Goal: Task Accomplishment & Management: Manage account settings

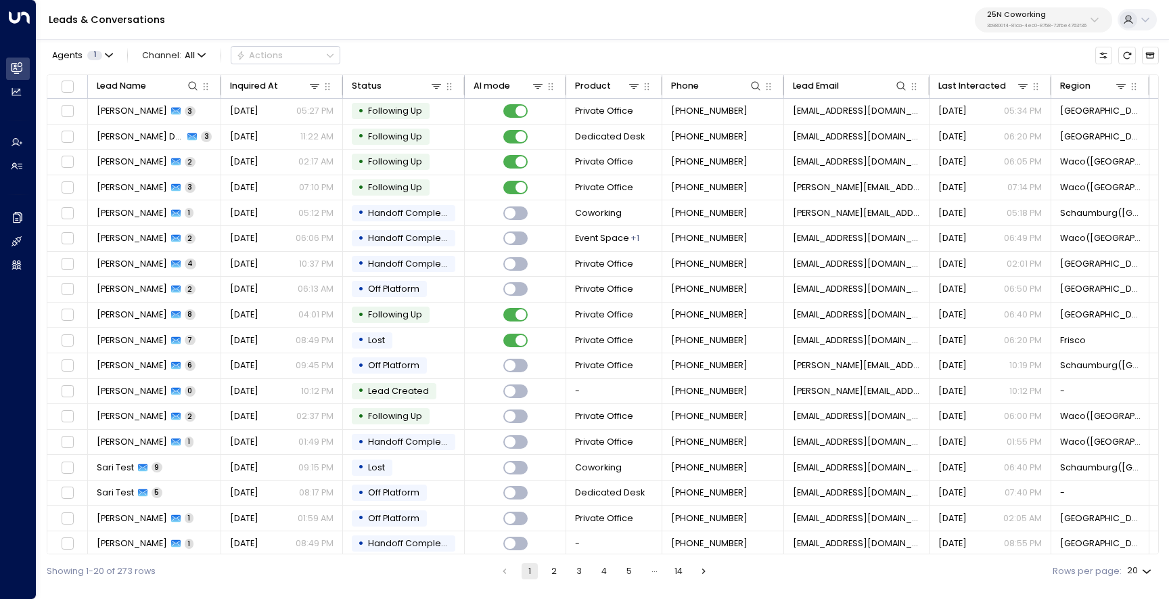
click at [1012, 23] on p "3b9800f4-81ca-4ec0-8758-72fbe4763f36" at bounding box center [1036, 25] width 99 height 5
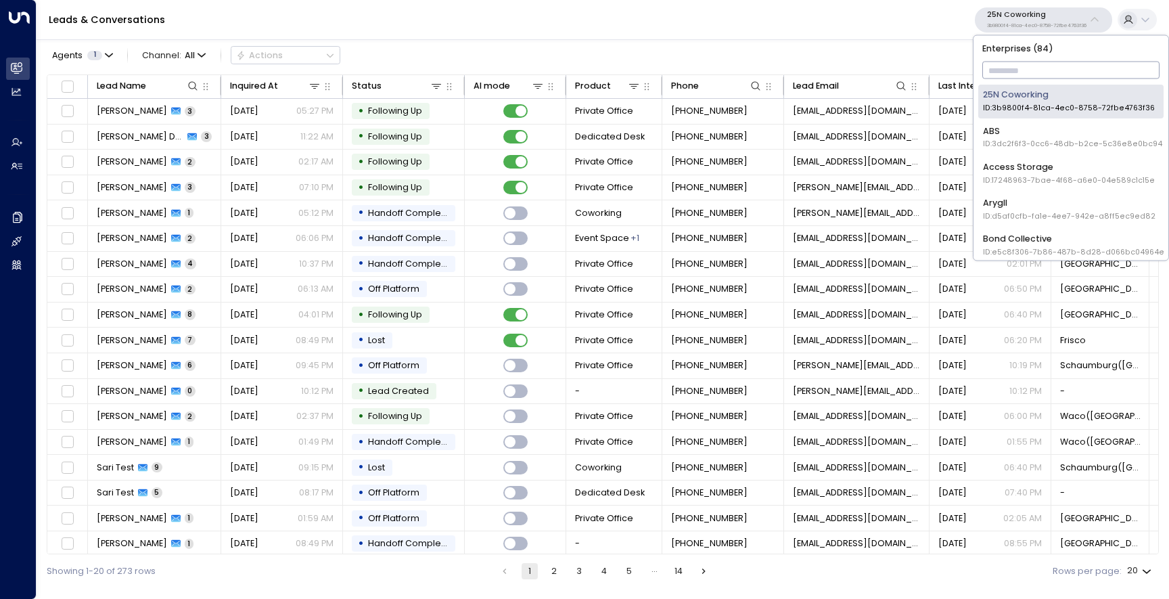
click at [1008, 62] on input "text" at bounding box center [1071, 71] width 178 height 24
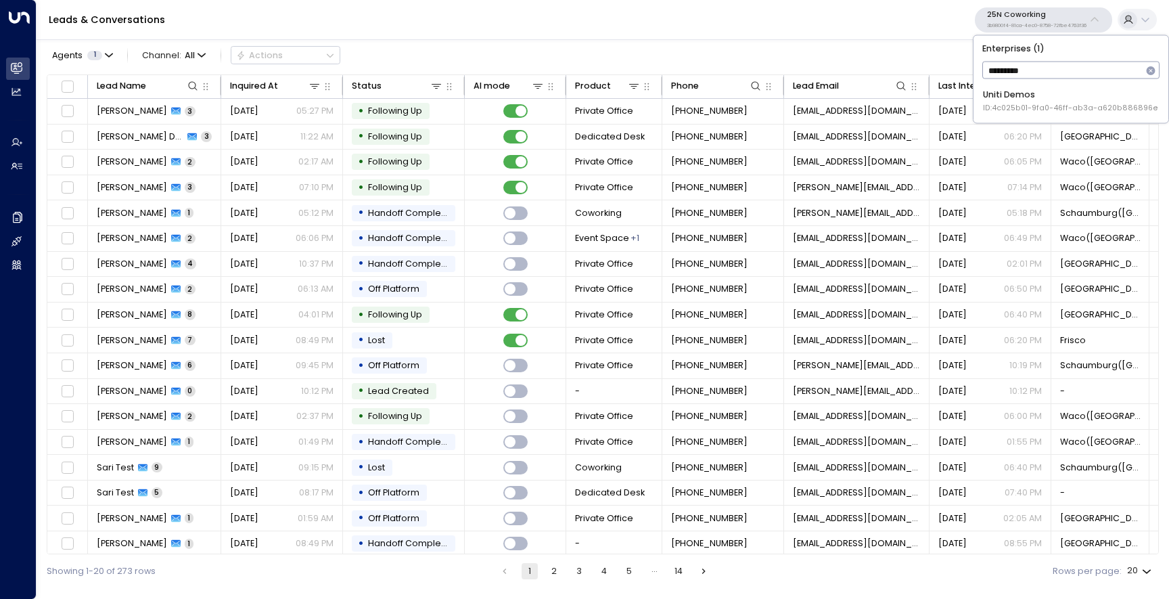
type input "**********"
click at [1007, 112] on span "ID: 4c025b01-9fa0-46ff-ab3a-a620b886896e" at bounding box center [1070, 108] width 175 height 11
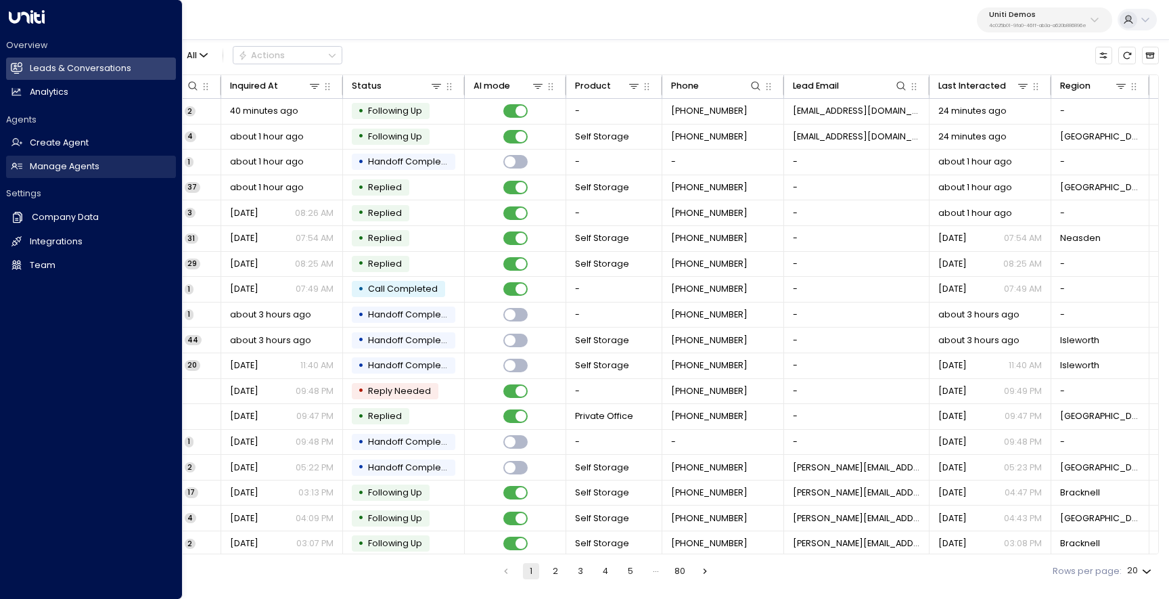
click at [33, 171] on h2 "Manage Agents" at bounding box center [65, 166] width 70 height 13
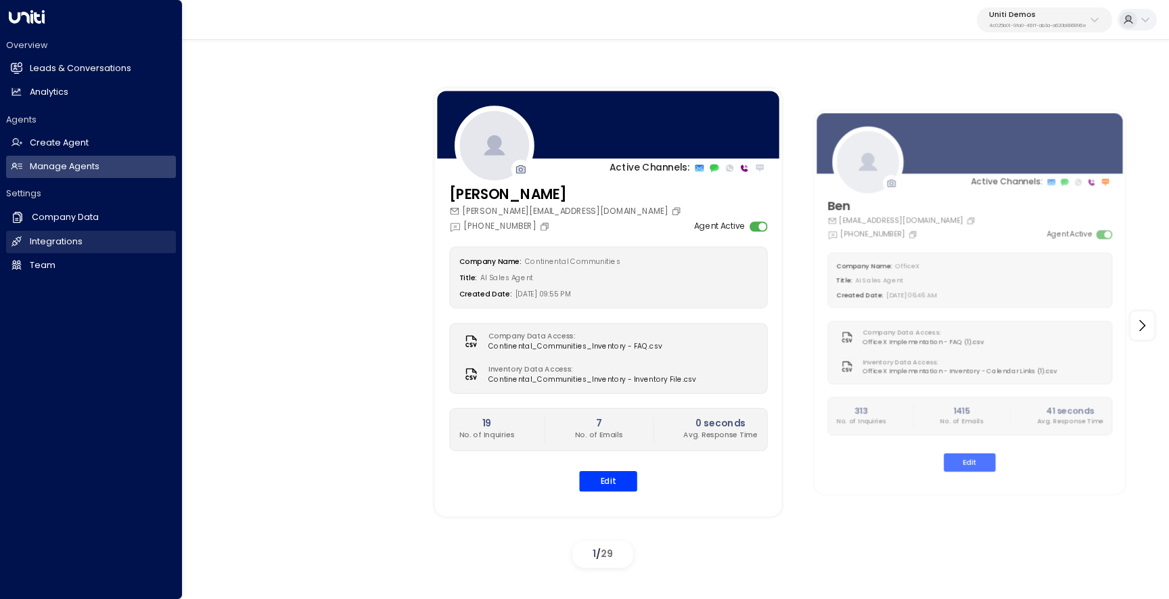
click at [41, 238] on h2 "Integrations" at bounding box center [56, 241] width 53 height 13
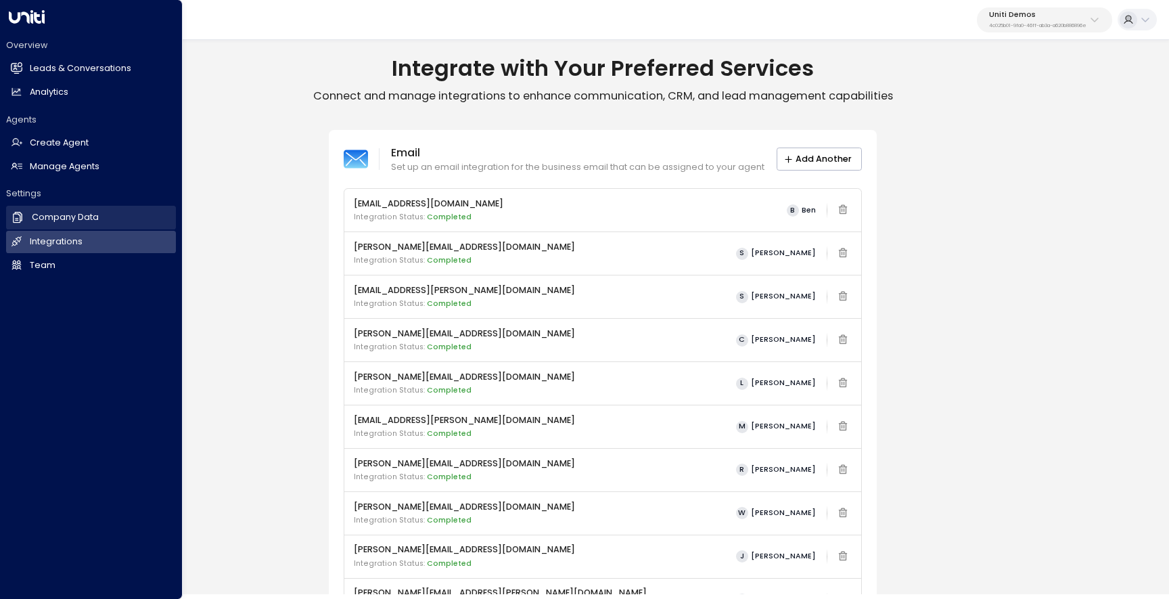
click at [70, 217] on h2 "Company Data" at bounding box center [65, 217] width 67 height 13
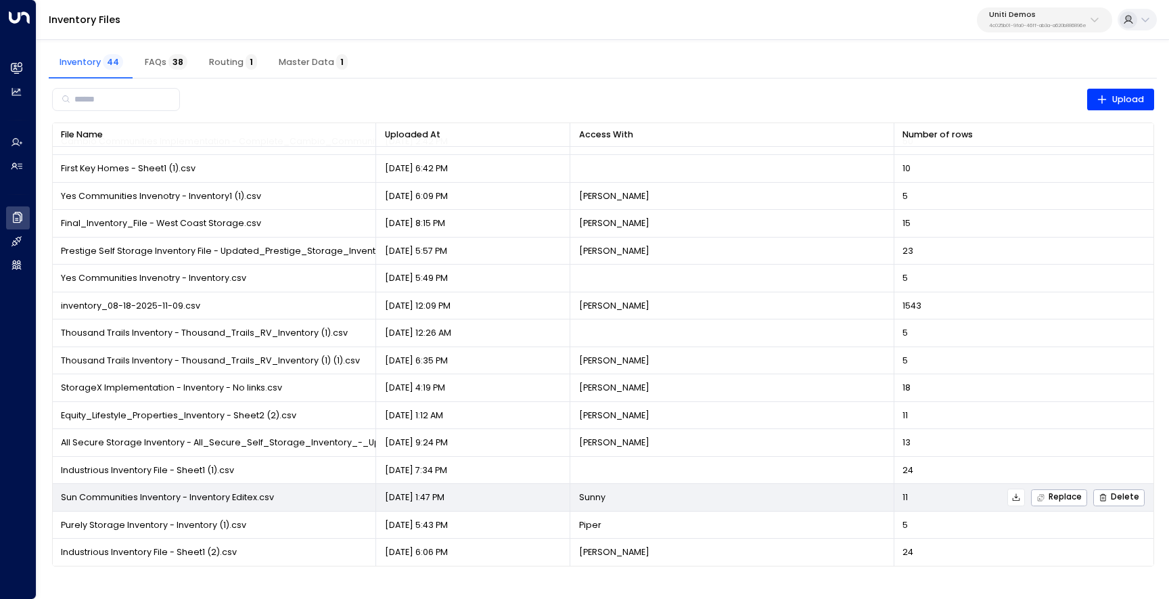
scroll to position [565, 0]
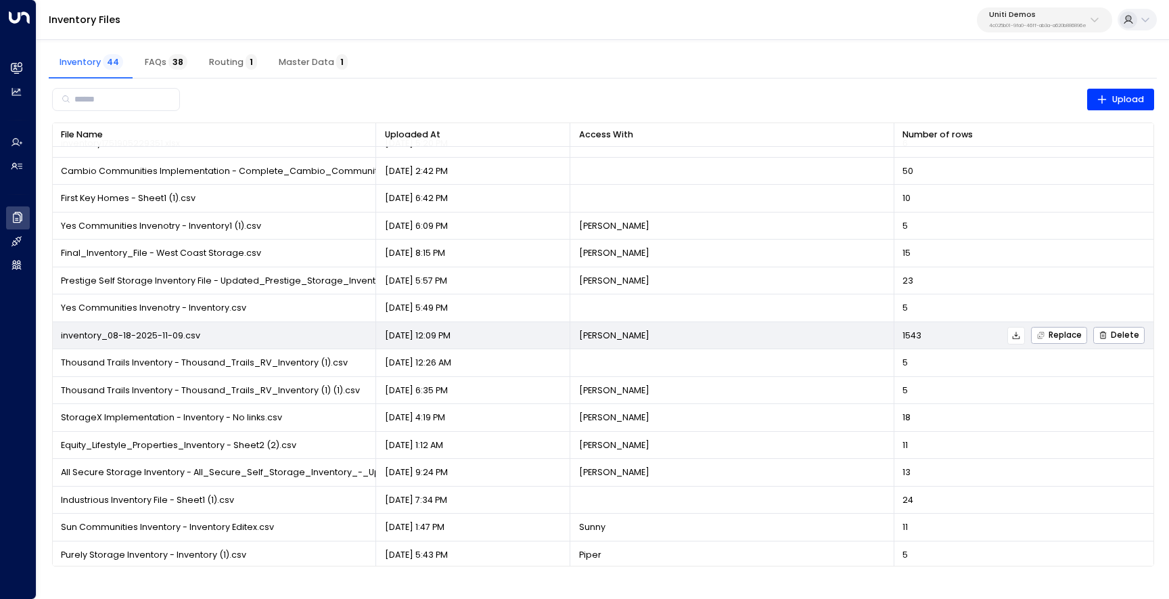
click at [1022, 335] on button at bounding box center [1016, 336] width 18 height 18
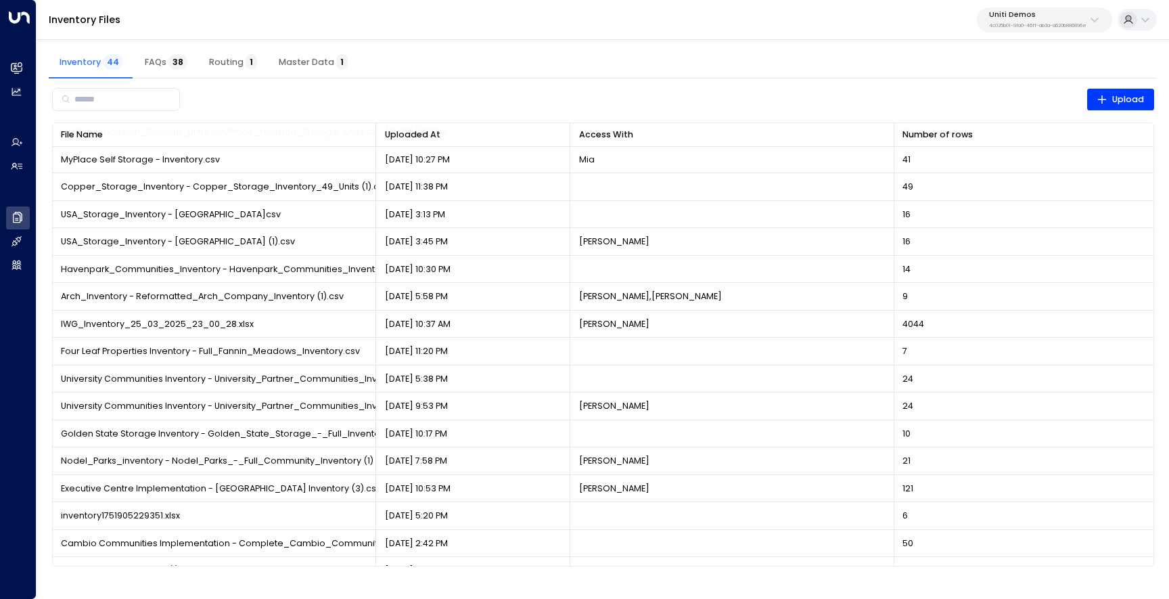
scroll to position [0, 0]
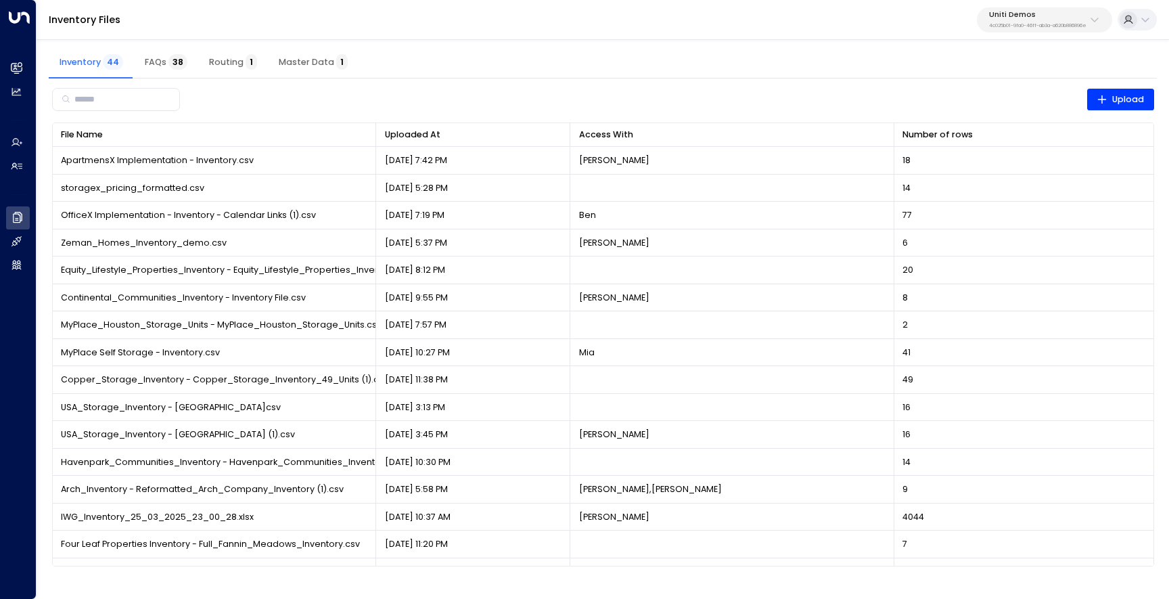
click at [162, 72] on button "FAQs 38" at bounding box center [166, 62] width 64 height 32
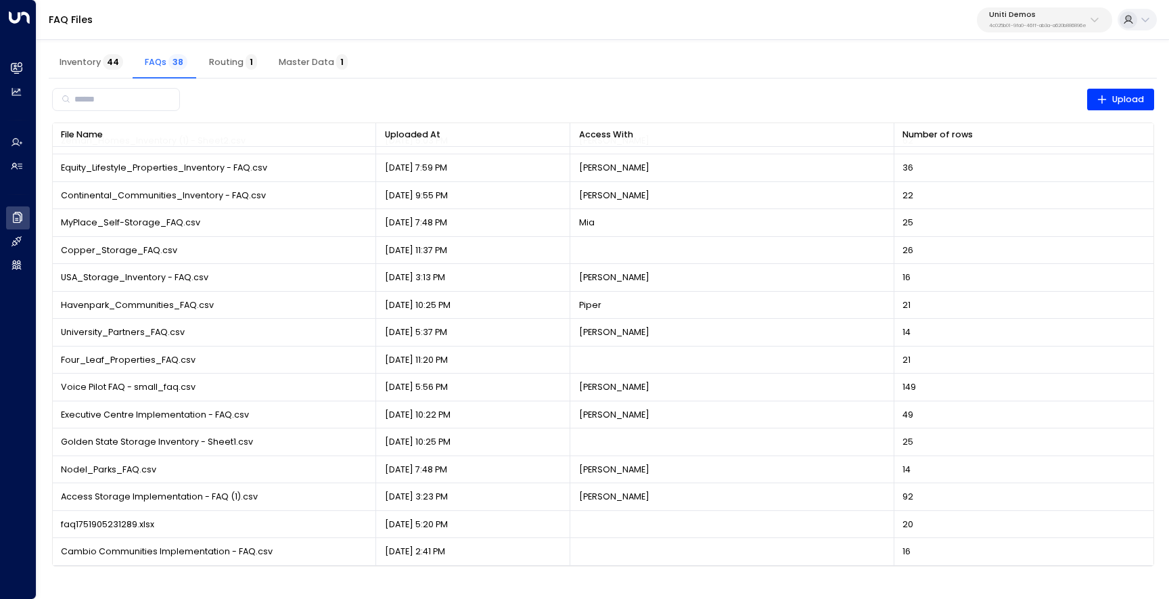
scroll to position [160, 0]
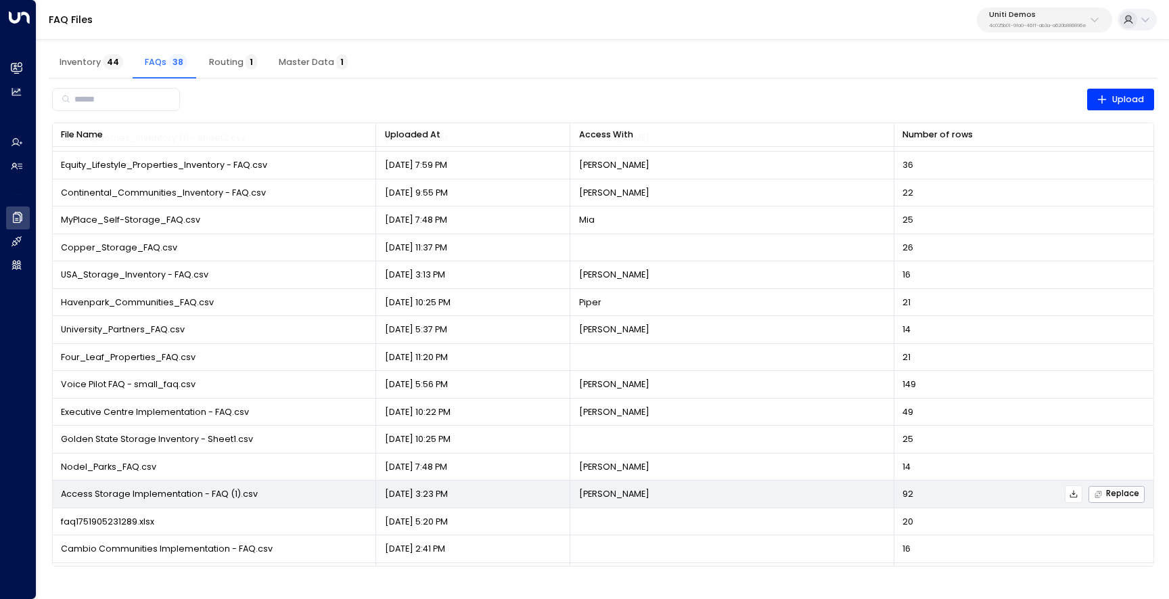
click at [1069, 494] on icon at bounding box center [1073, 493] width 9 height 9
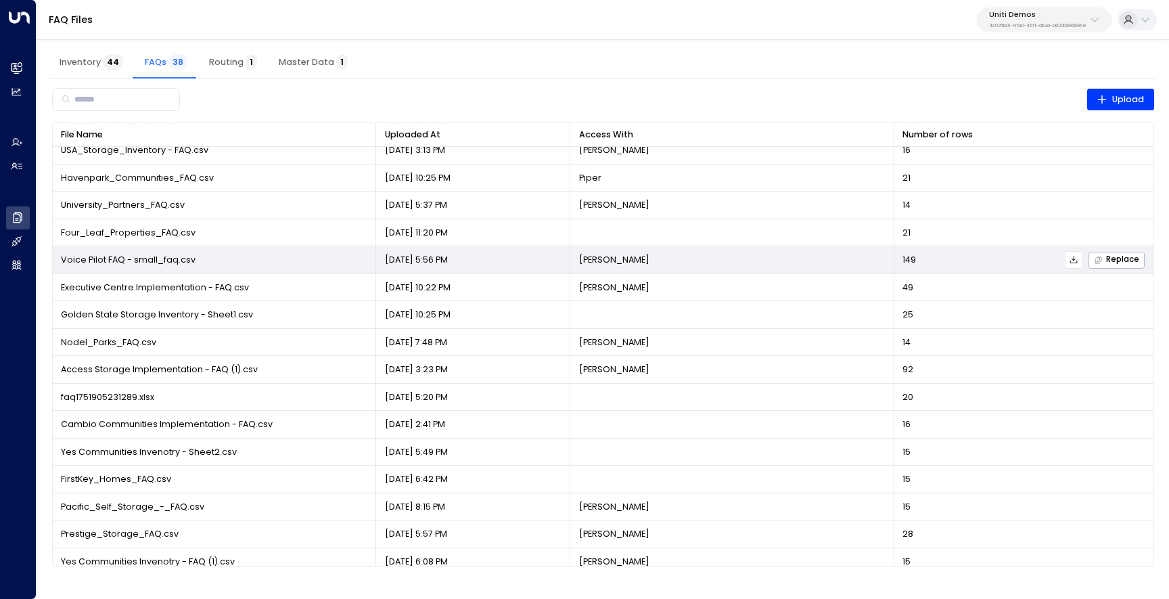
scroll to position [279, 0]
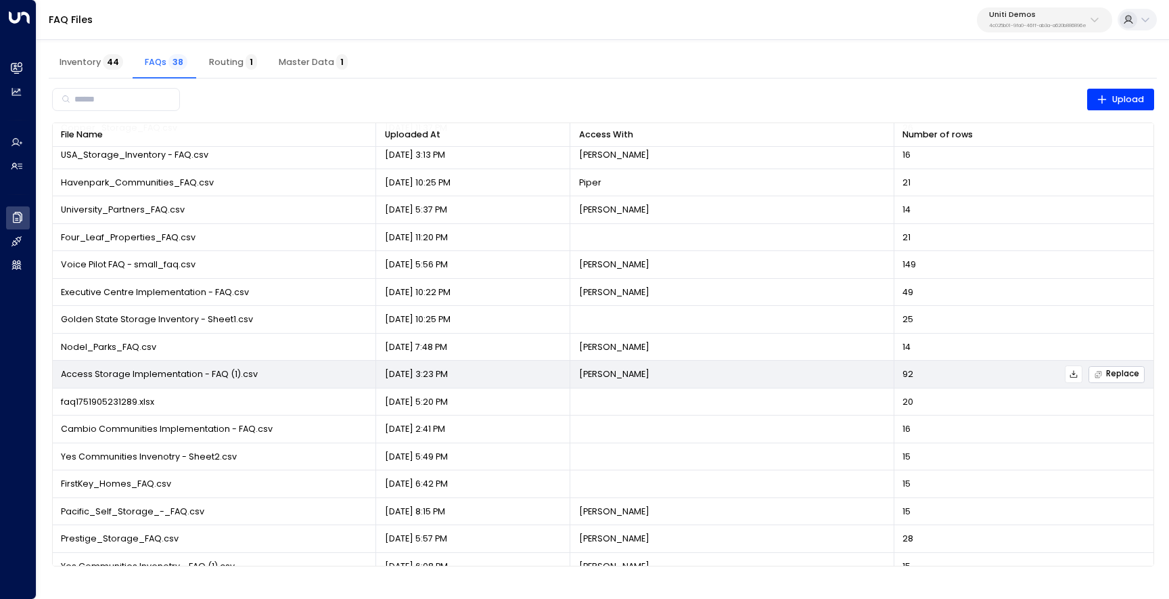
click at [1108, 375] on span "Replace" at bounding box center [1116, 374] width 45 height 9
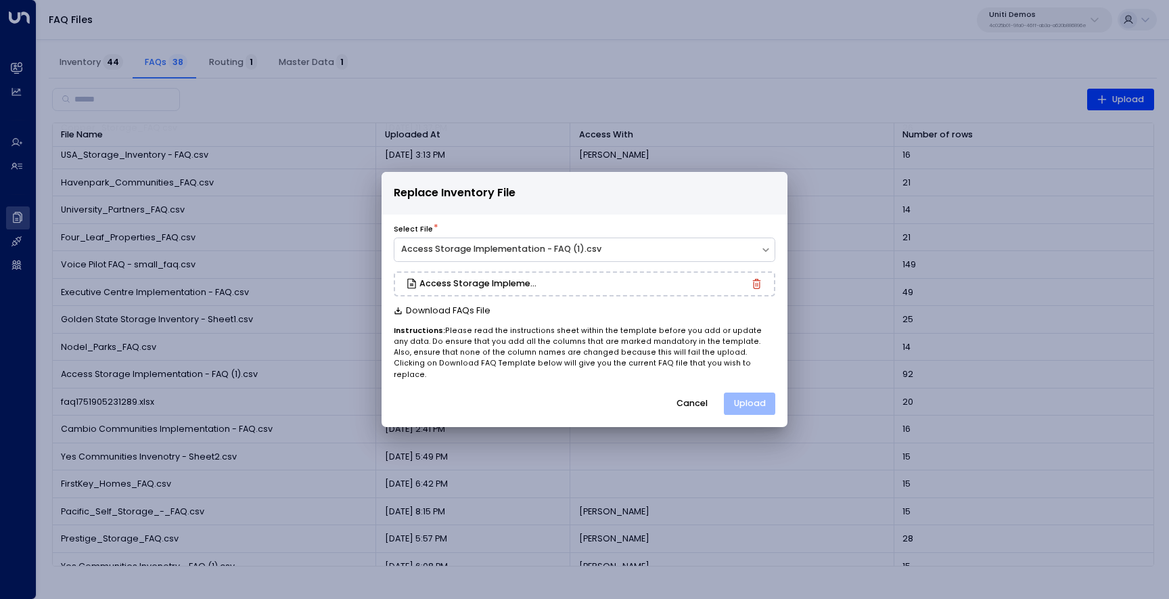
click at [750, 392] on button "Upload" at bounding box center [749, 403] width 51 height 23
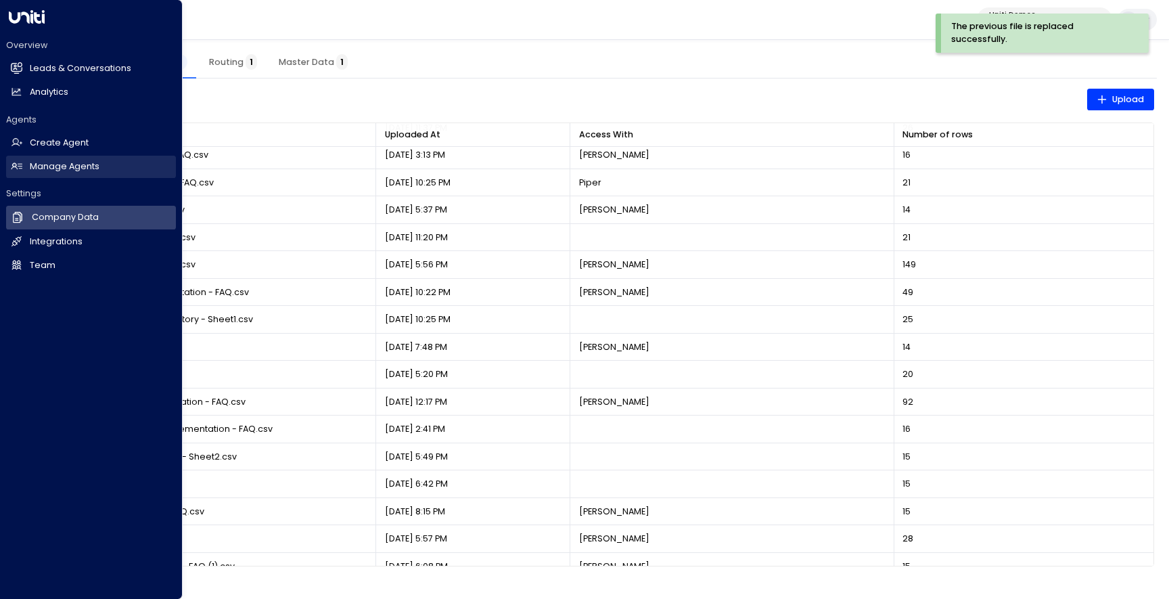
click at [39, 168] on h2 "Manage Agents" at bounding box center [65, 166] width 70 height 13
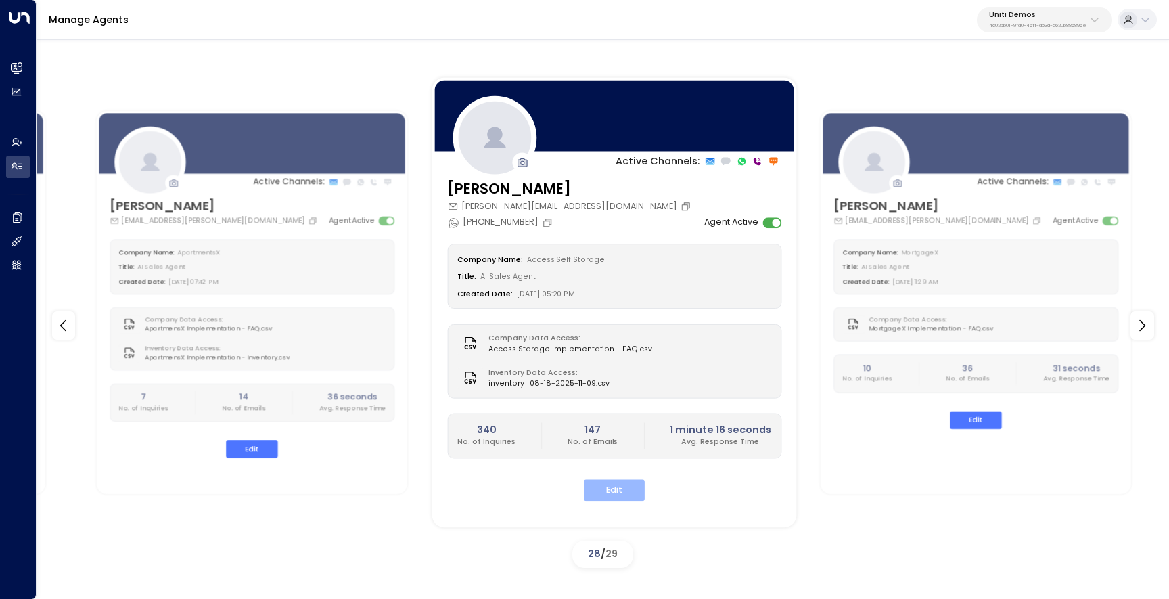
click at [599, 493] on button "Edit" at bounding box center [614, 490] width 61 height 21
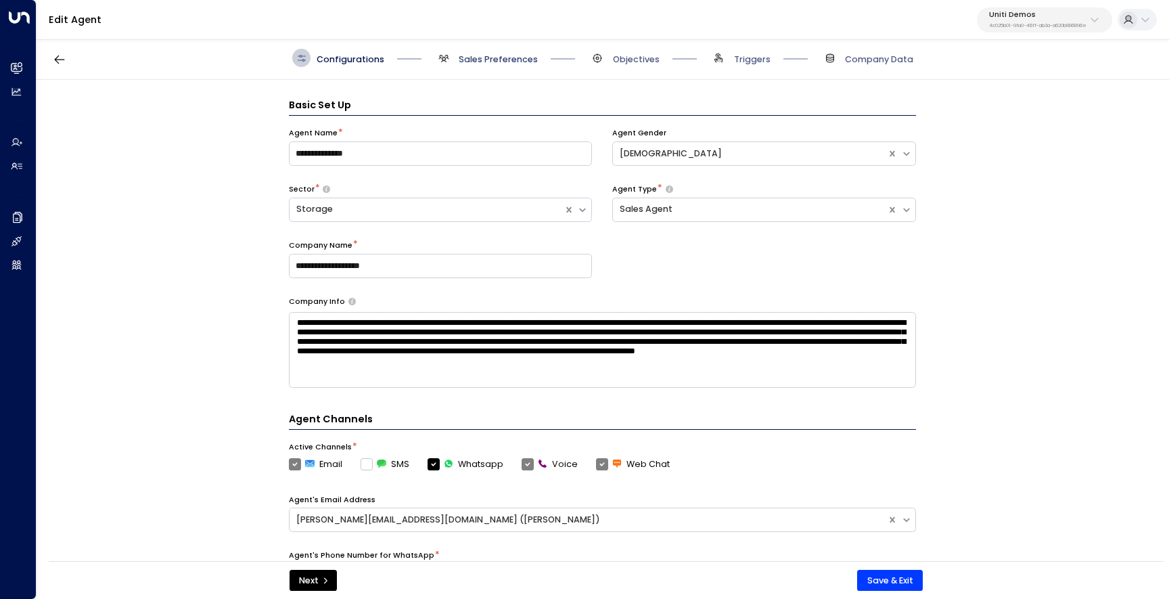
click at [487, 60] on span "Sales Preferences" at bounding box center [498, 59] width 79 height 12
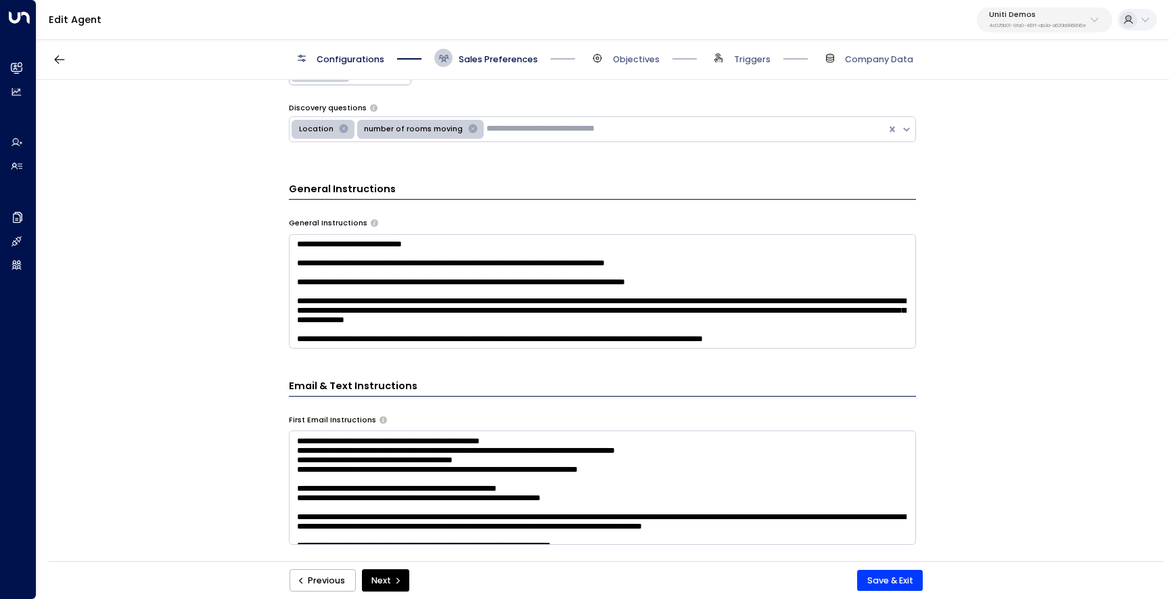
scroll to position [373, 0]
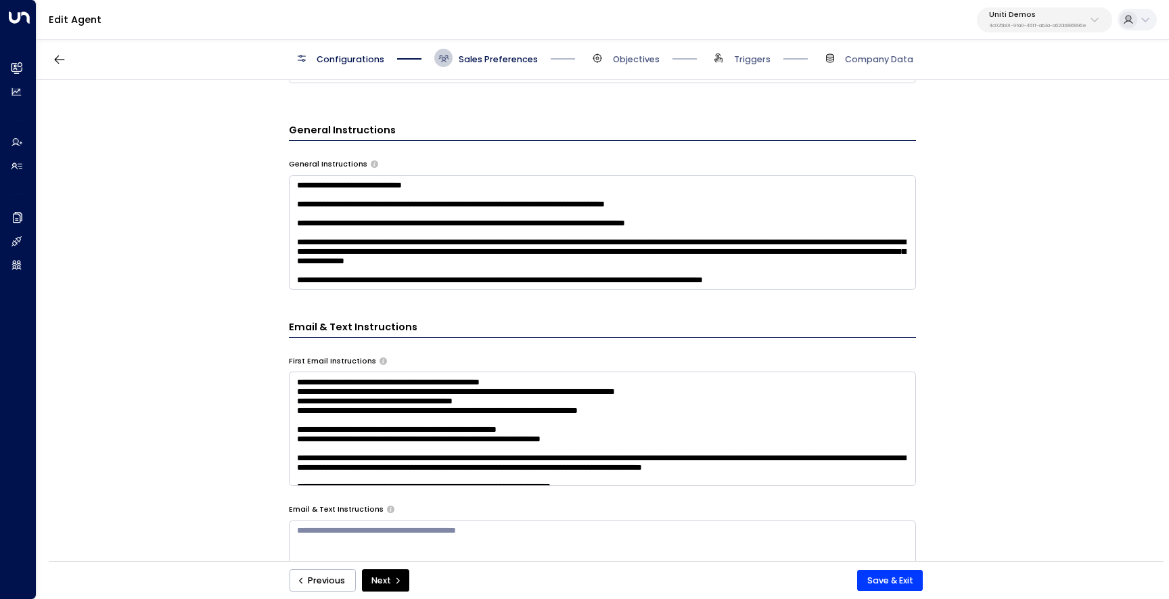
click at [556, 241] on textarea at bounding box center [602, 232] width 627 height 114
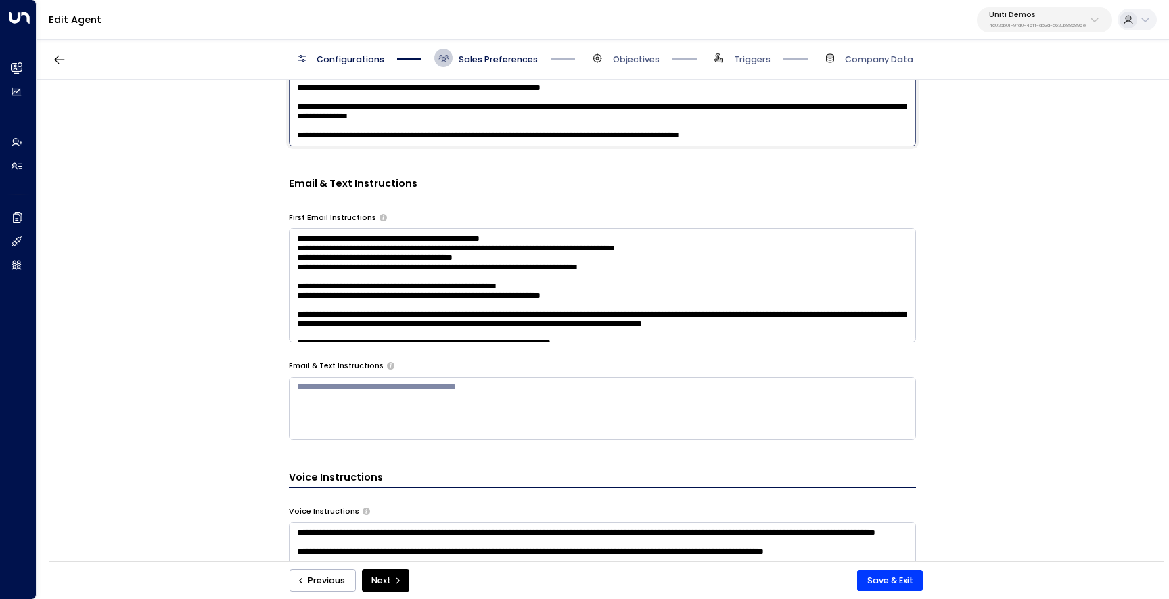
scroll to position [729, 0]
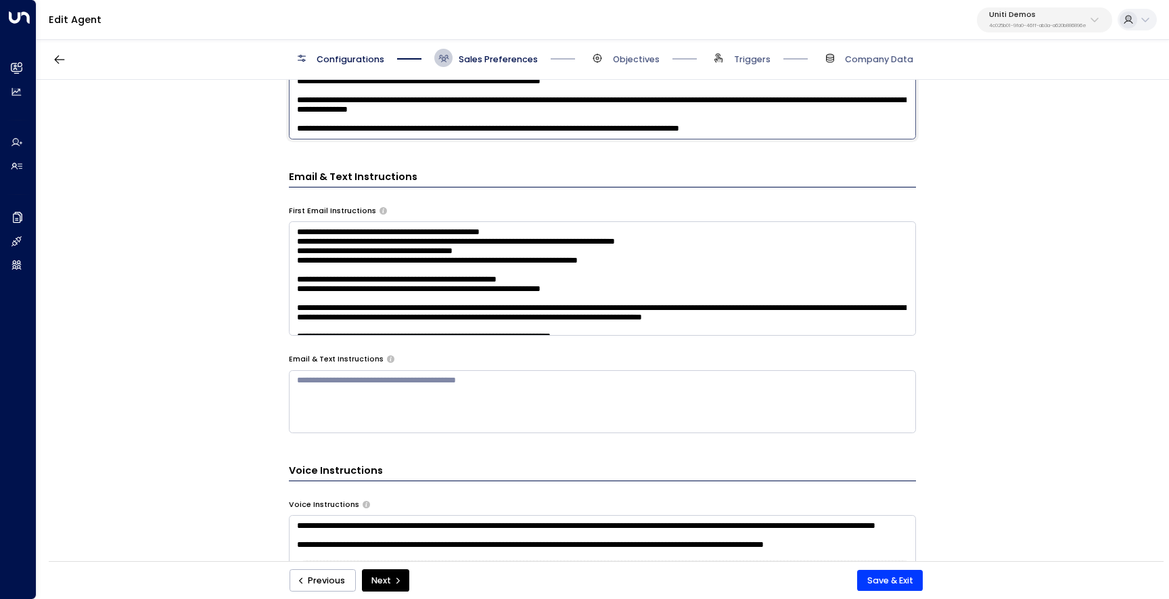
click at [728, 286] on textarea at bounding box center [602, 278] width 627 height 114
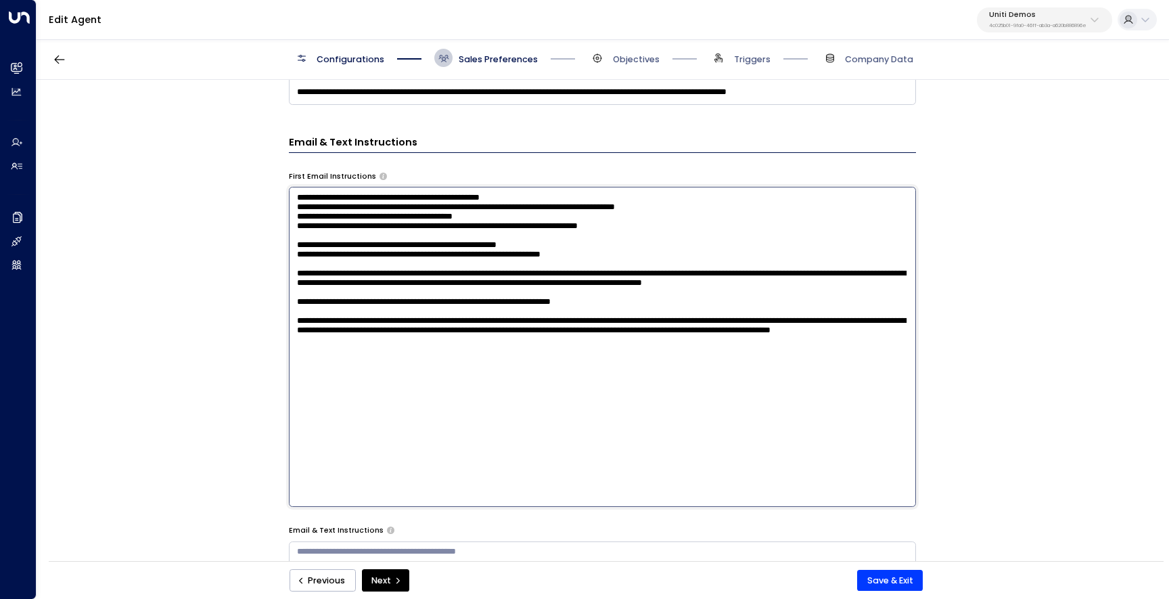
scroll to position [557, 0]
click at [610, 237] on textarea at bounding box center [602, 347] width 627 height 320
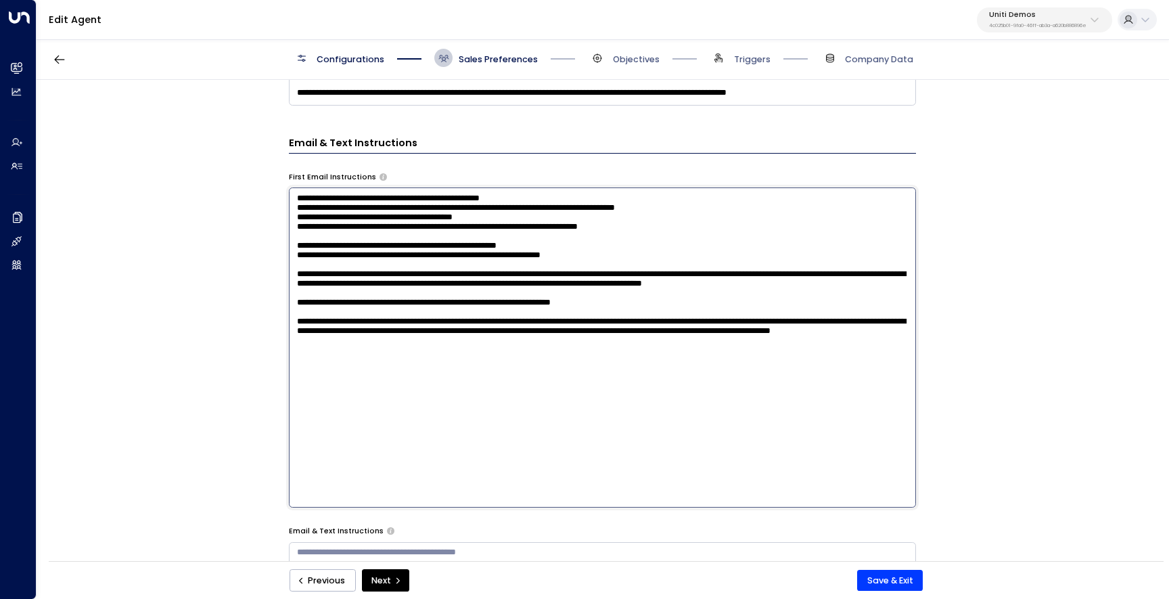
click at [670, 239] on textarea at bounding box center [602, 347] width 627 height 320
drag, startPoint x: 676, startPoint y: 231, endPoint x: 584, endPoint y: 240, distance: 92.4
click at [584, 240] on textarea at bounding box center [602, 347] width 627 height 320
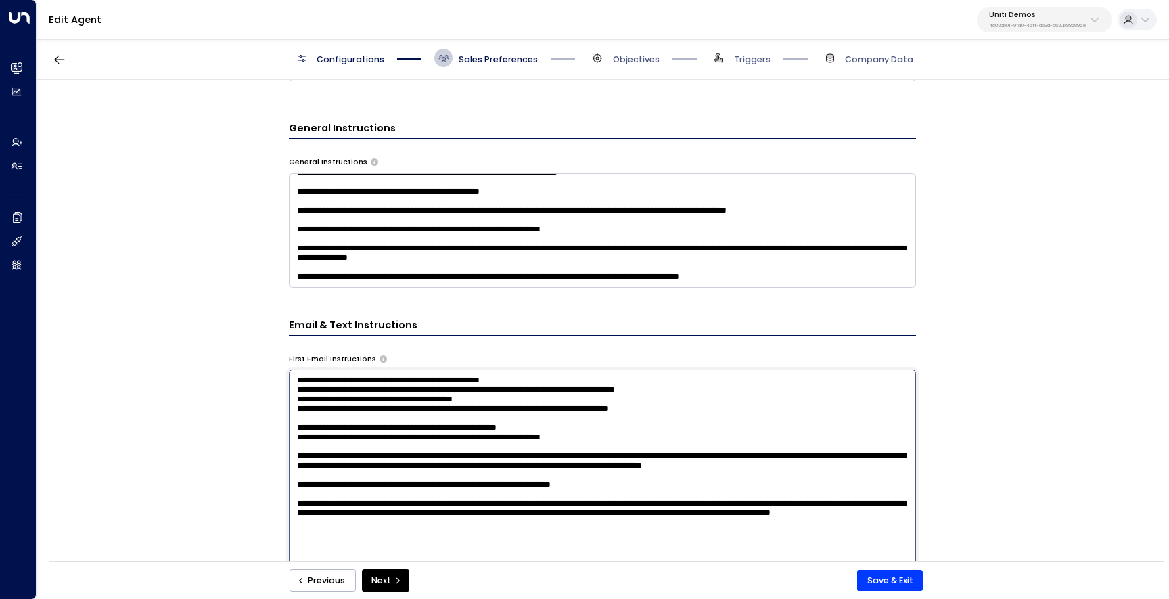
scroll to position [316, 0]
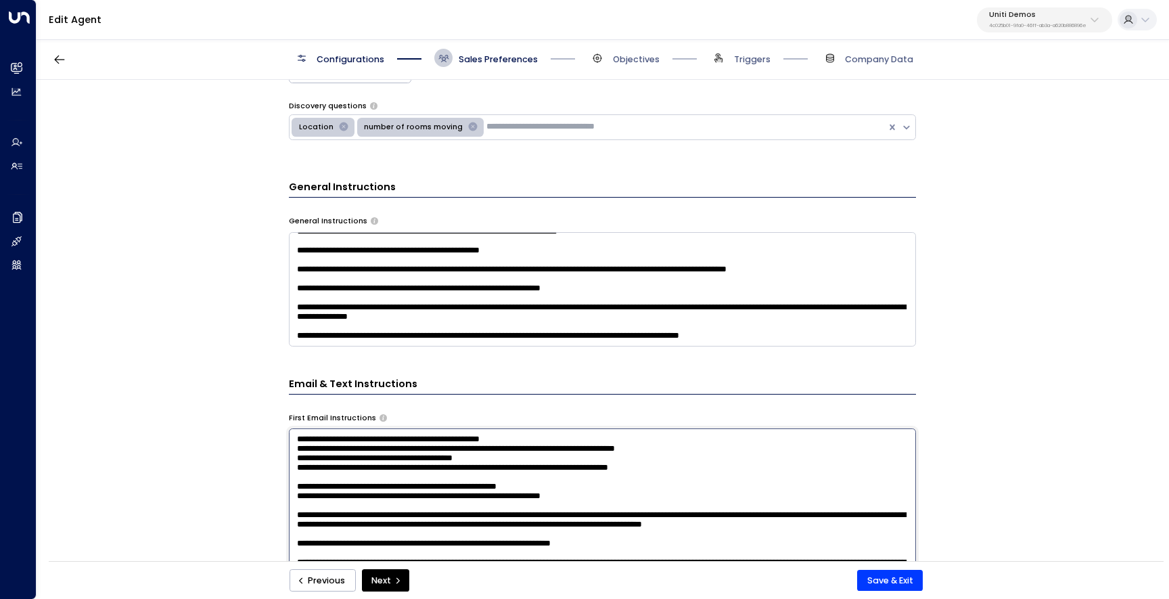
type textarea "**********"
click at [445, 308] on textarea at bounding box center [602, 289] width 627 height 114
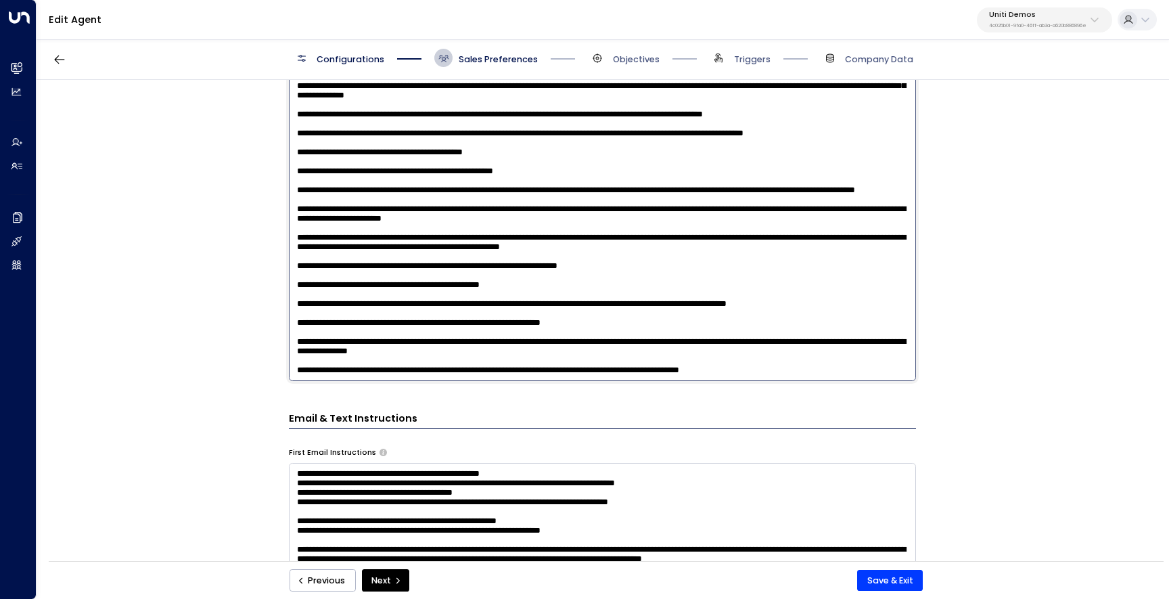
scroll to position [48, 0]
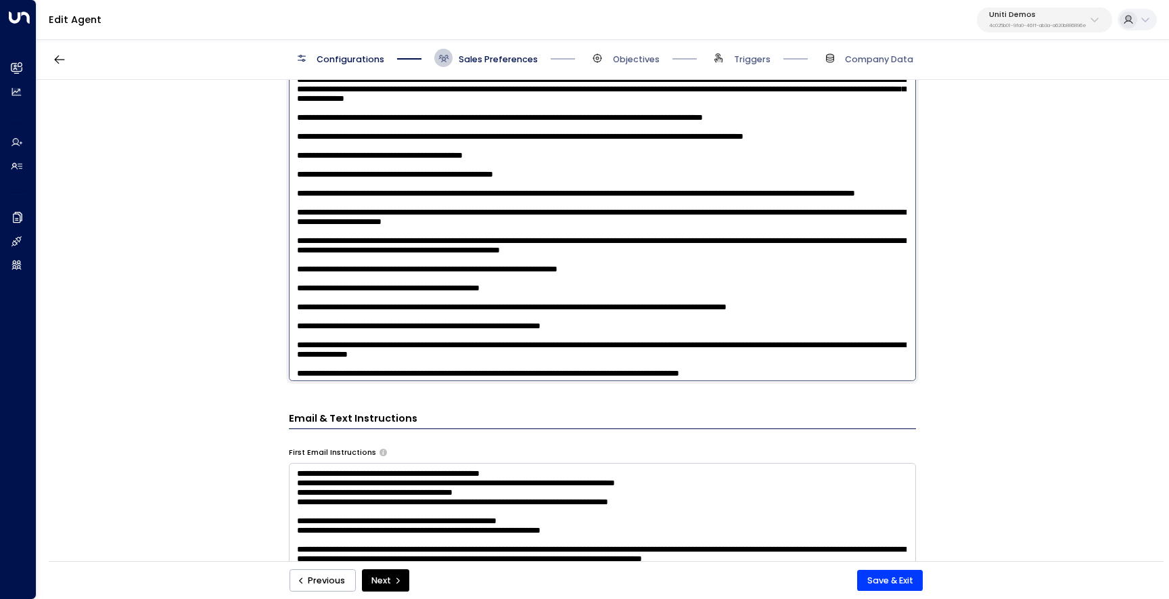
click at [346, 315] on textarea at bounding box center [602, 221] width 627 height 320
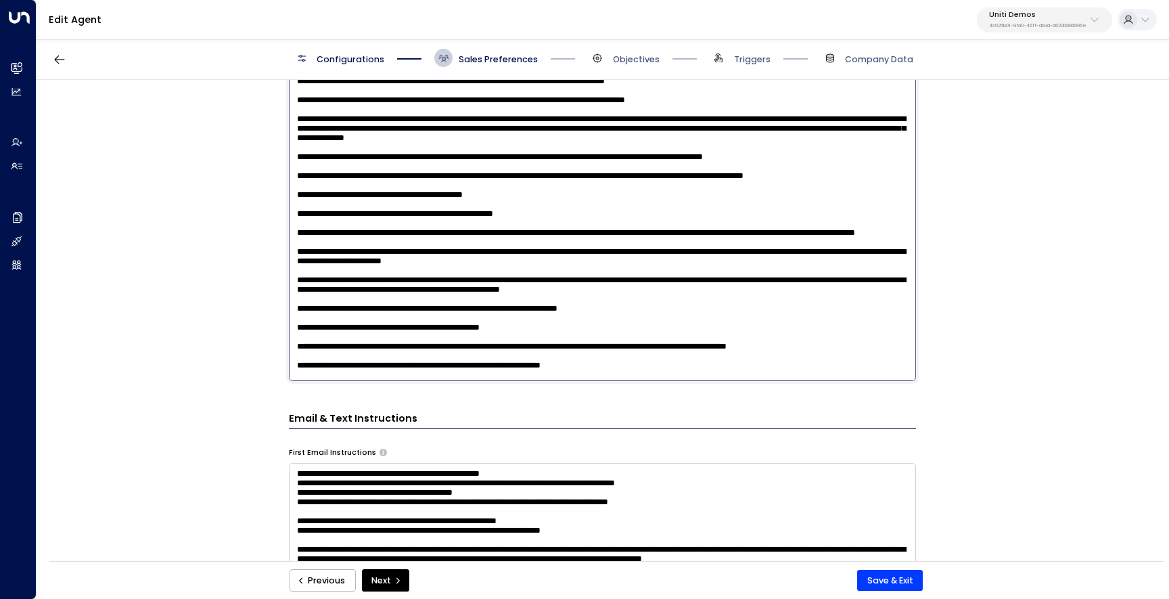
scroll to position [0, 0]
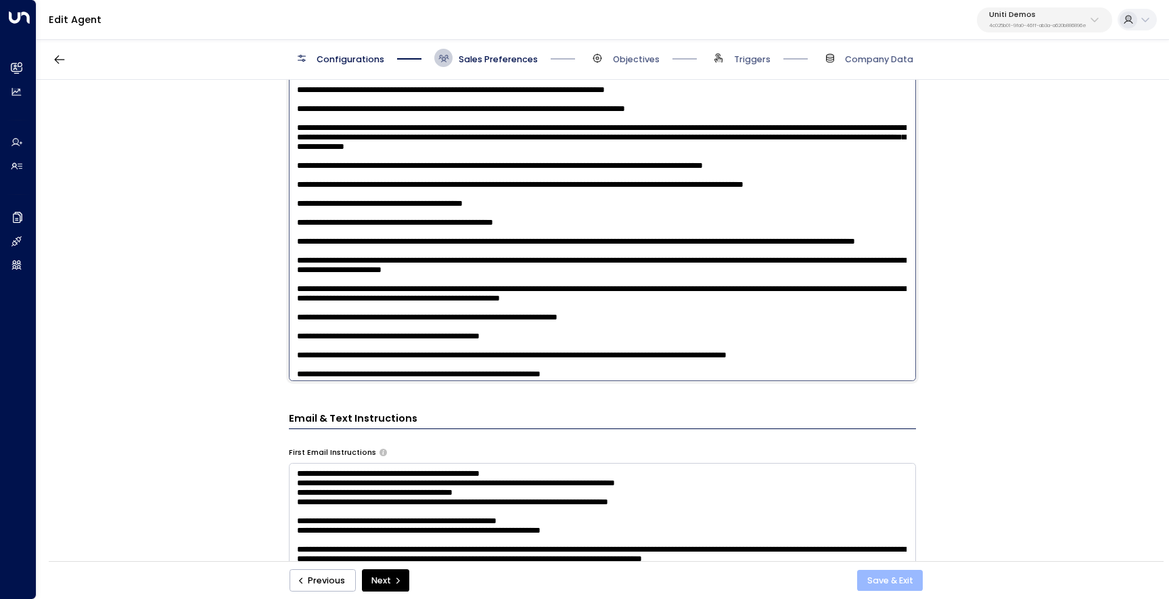
click at [882, 575] on button "Save & Exit" at bounding box center [890, 581] width 66 height 22
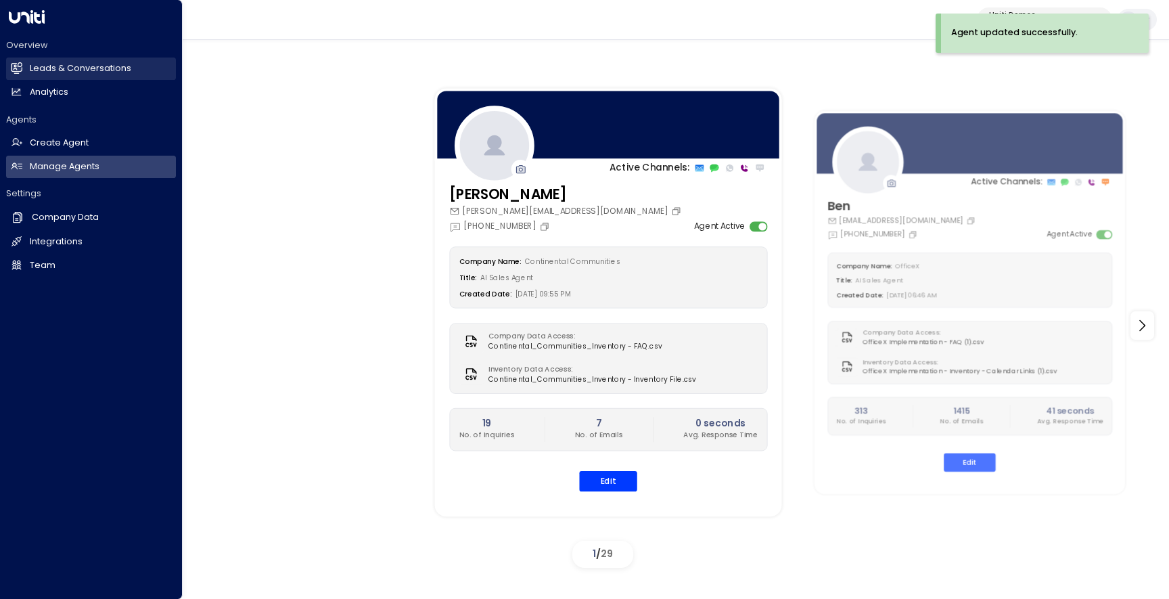
click at [83, 67] on h2 "Leads & Conversations" at bounding box center [80, 68] width 101 height 13
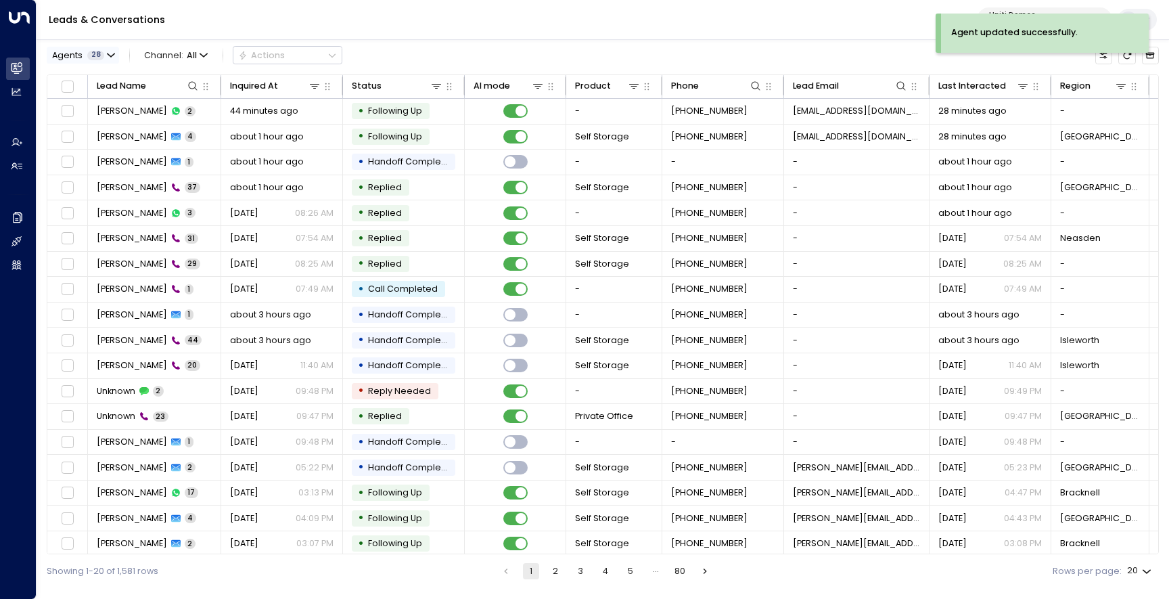
click at [104, 55] on button "Agents 28" at bounding box center [83, 55] width 72 height 17
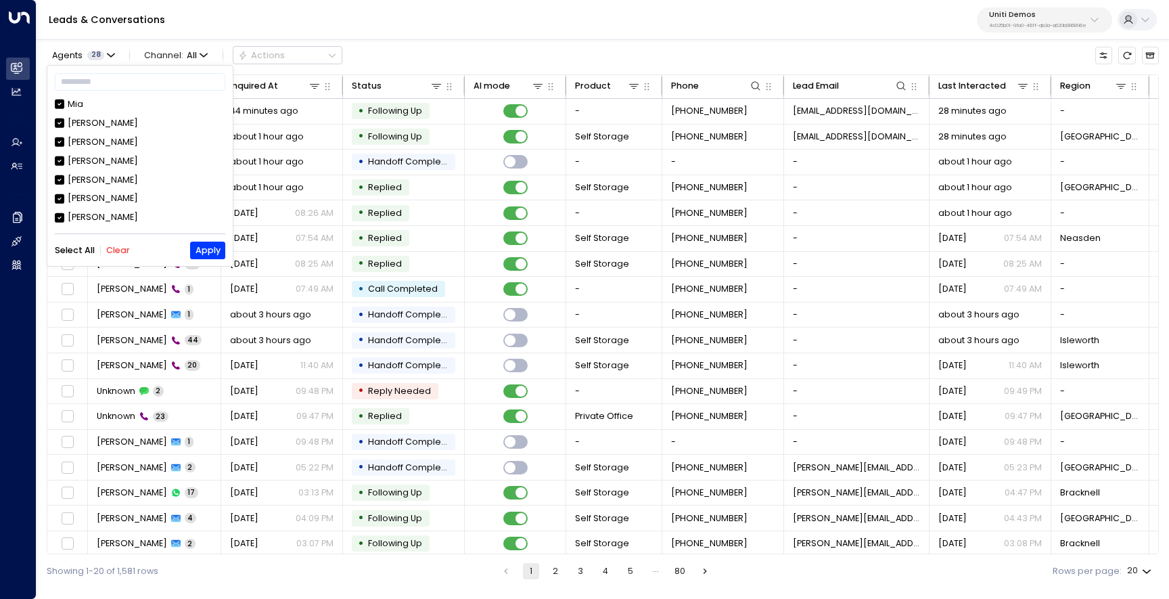
click at [122, 252] on button "Clear" at bounding box center [118, 250] width 24 height 9
click at [127, 181] on div "[PERSON_NAME]" at bounding box center [103, 180] width 70 height 13
click at [202, 244] on button "Apply" at bounding box center [207, 250] width 35 height 17
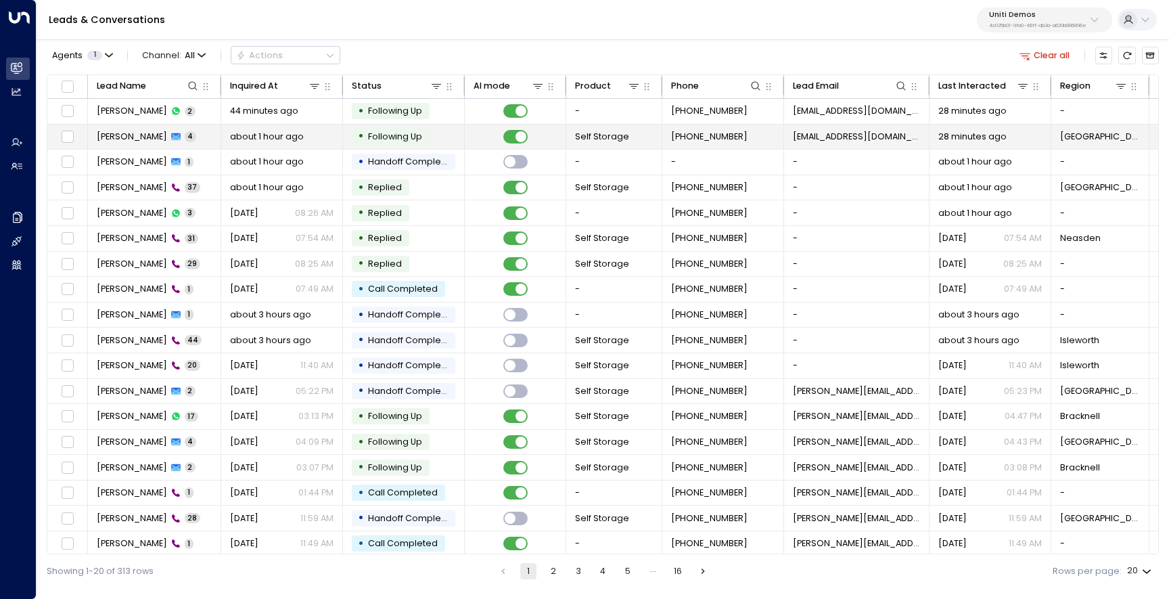
click at [116, 131] on span "[PERSON_NAME]" at bounding box center [132, 137] width 70 height 12
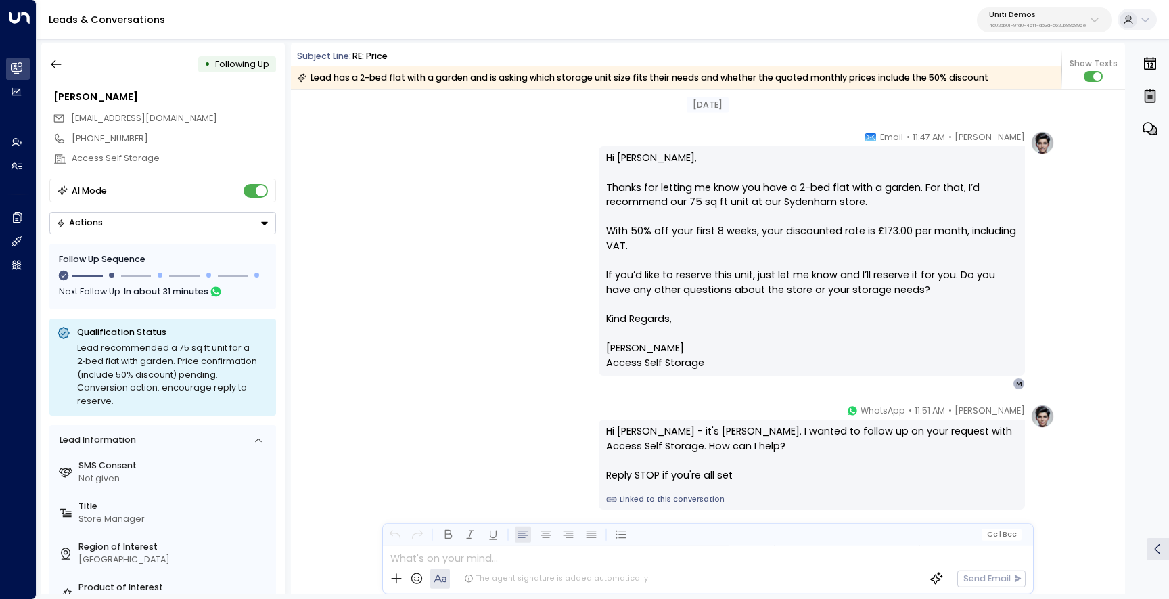
scroll to position [1914, 0]
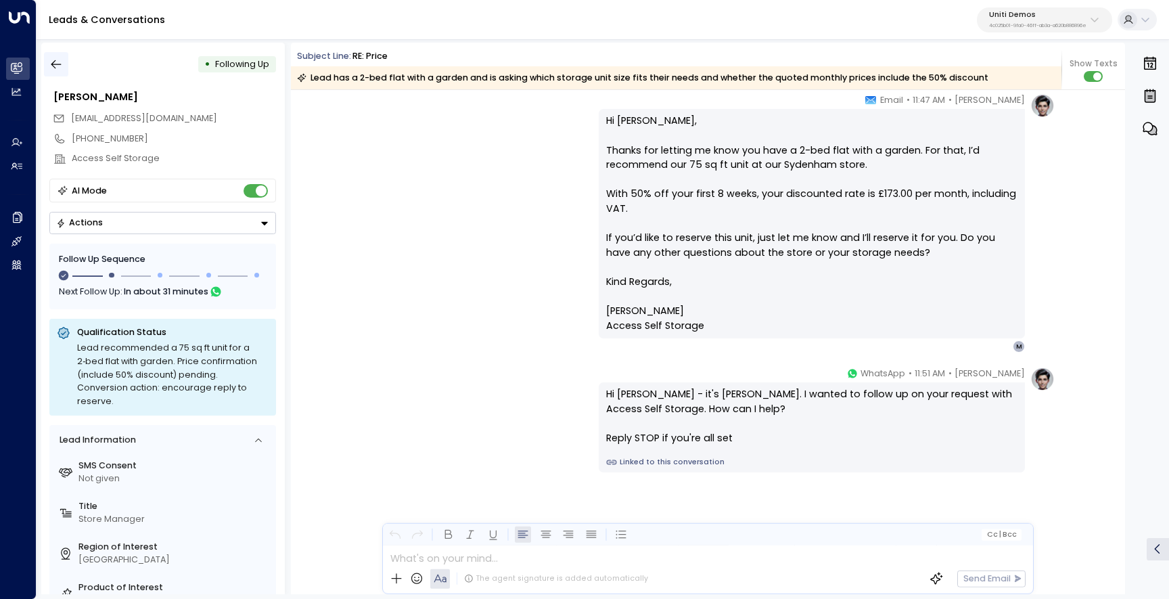
click at [58, 66] on icon "button" at bounding box center [56, 65] width 14 height 14
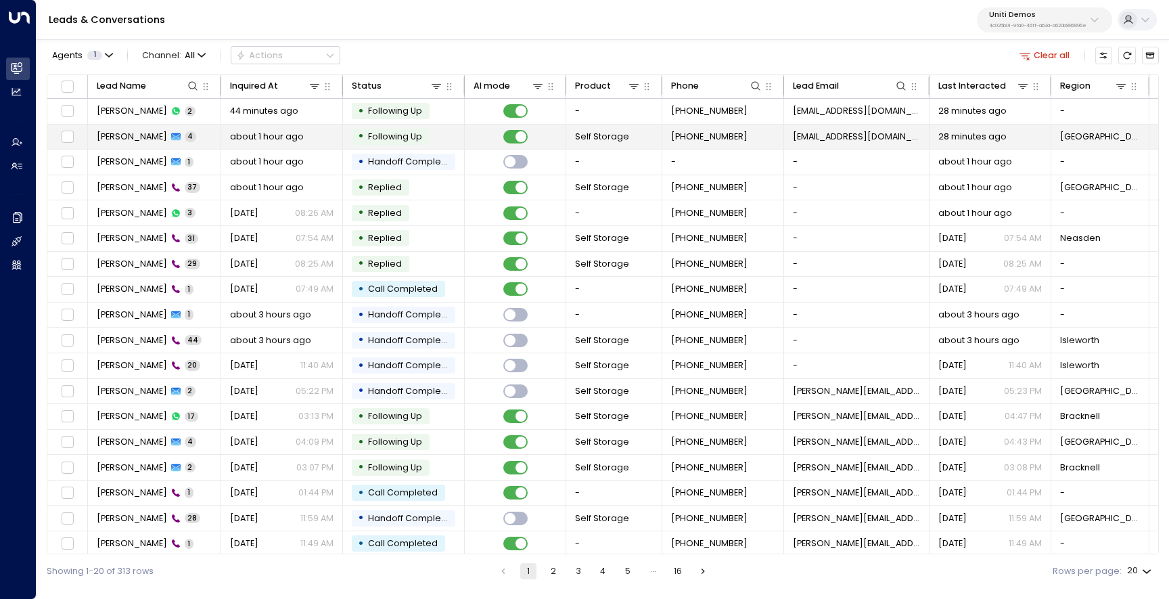
click at [122, 131] on span "[PERSON_NAME]" at bounding box center [132, 137] width 70 height 12
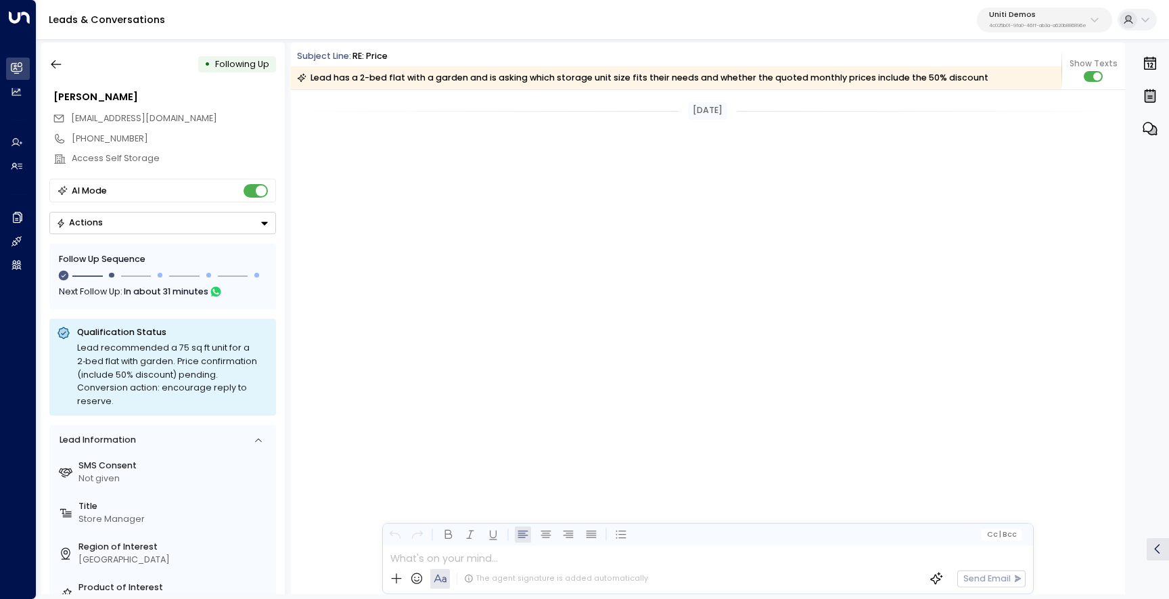
scroll to position [1877, 0]
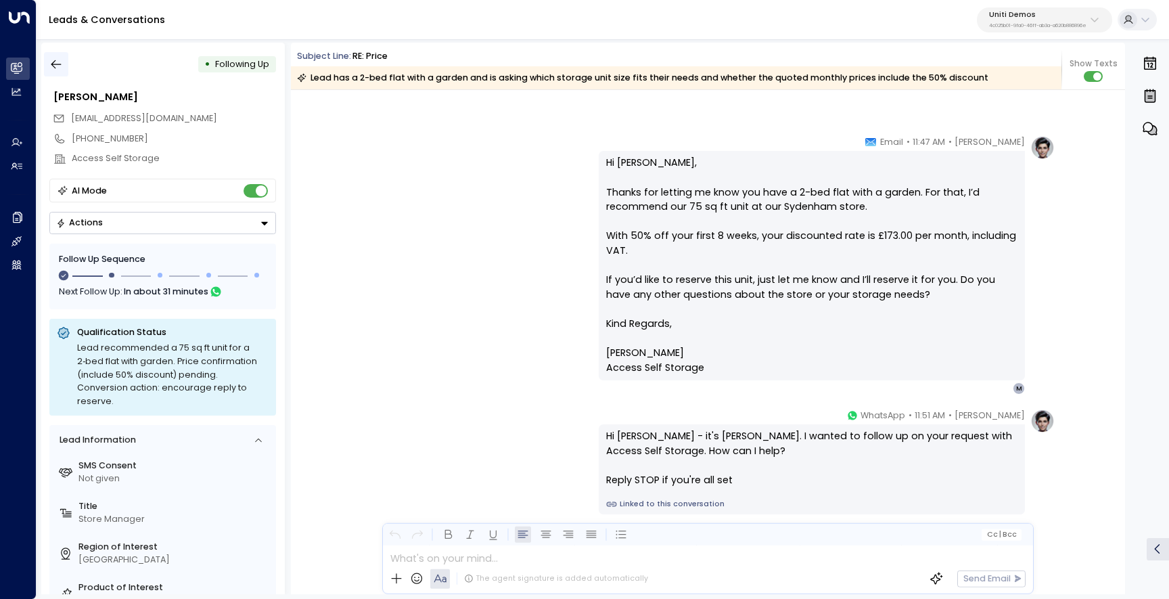
click at [64, 61] on button "button" at bounding box center [56, 64] width 24 height 24
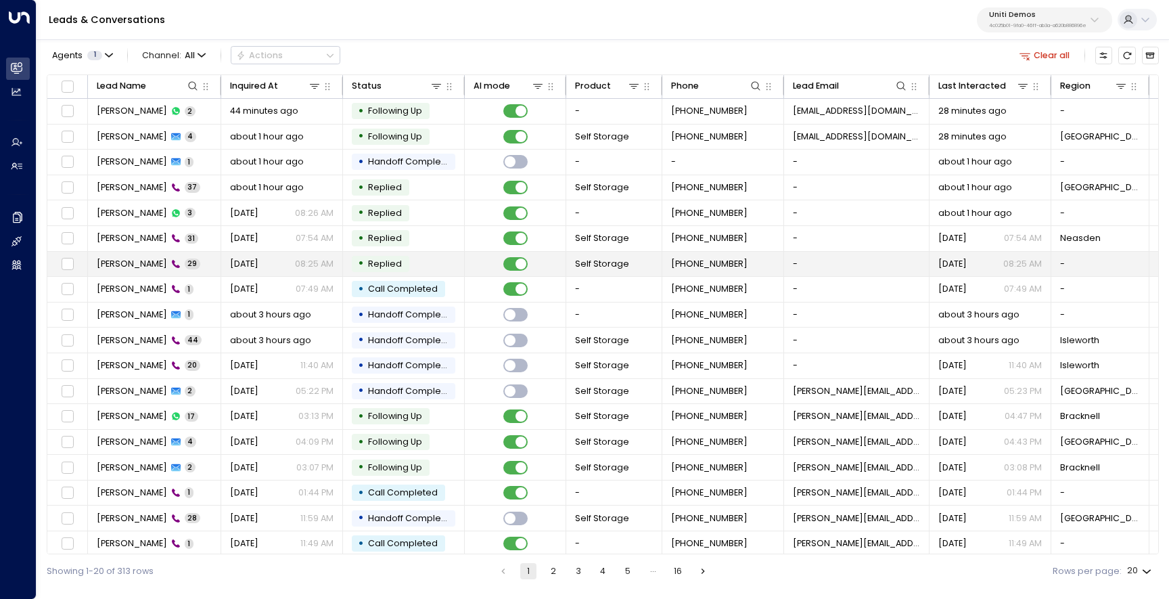
scroll to position [15, 0]
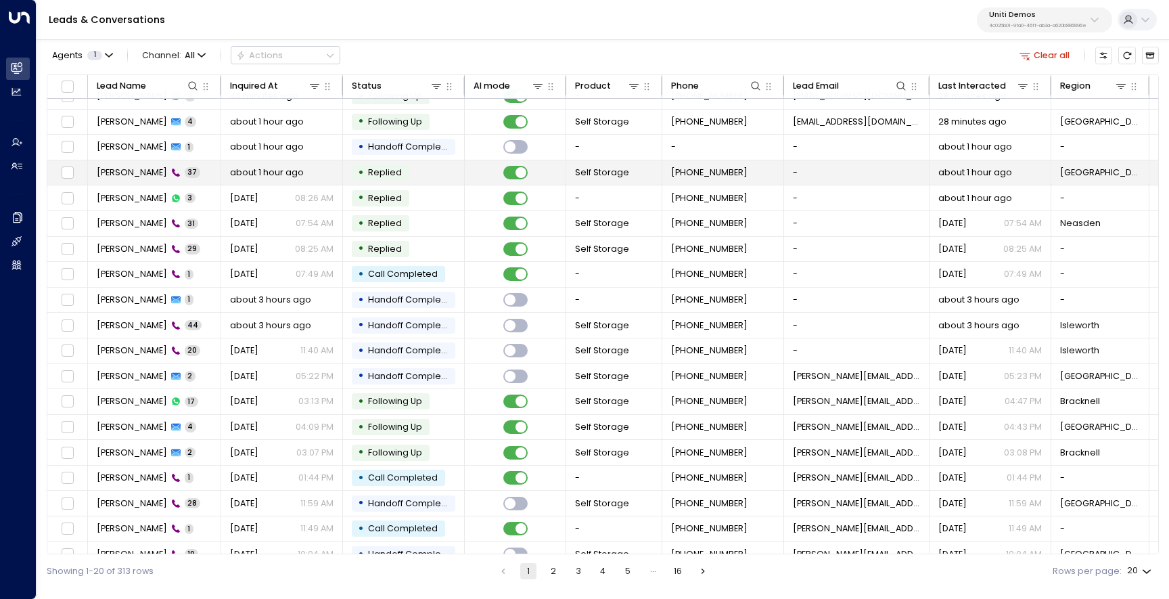
click at [105, 175] on span "[PERSON_NAME]" at bounding box center [132, 172] width 70 height 12
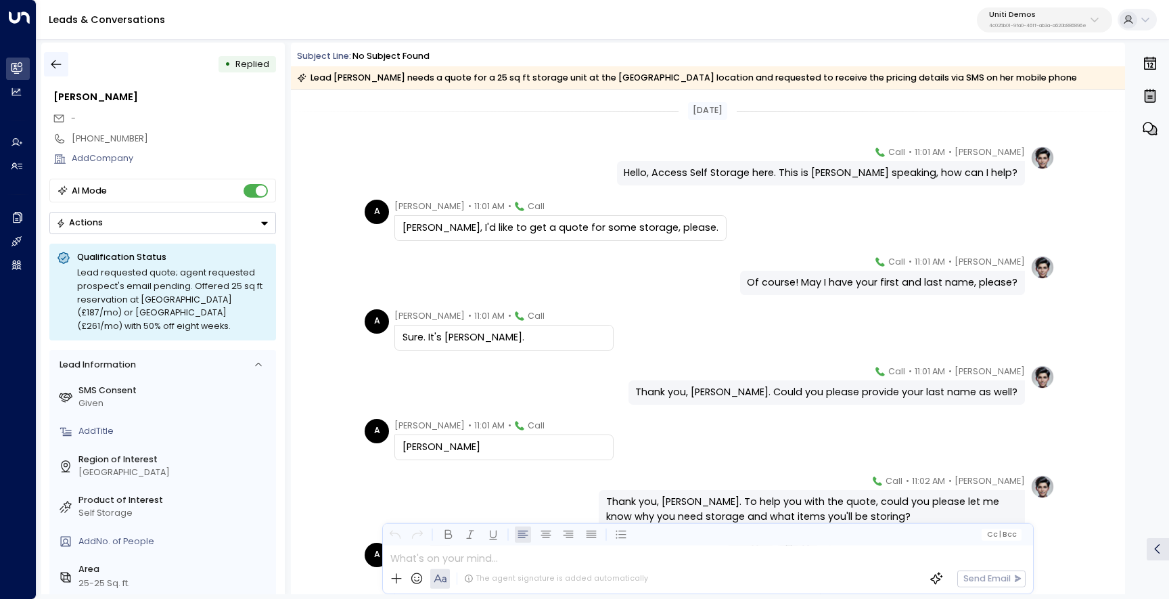
click at [62, 59] on icon "button" at bounding box center [56, 65] width 14 height 14
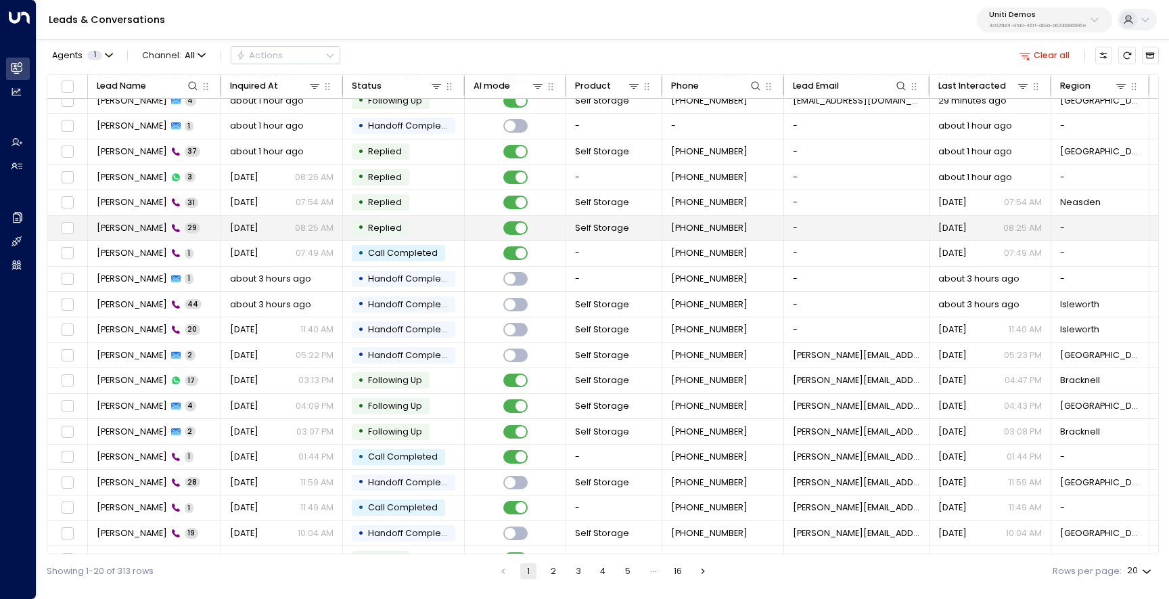
scroll to position [57, 0]
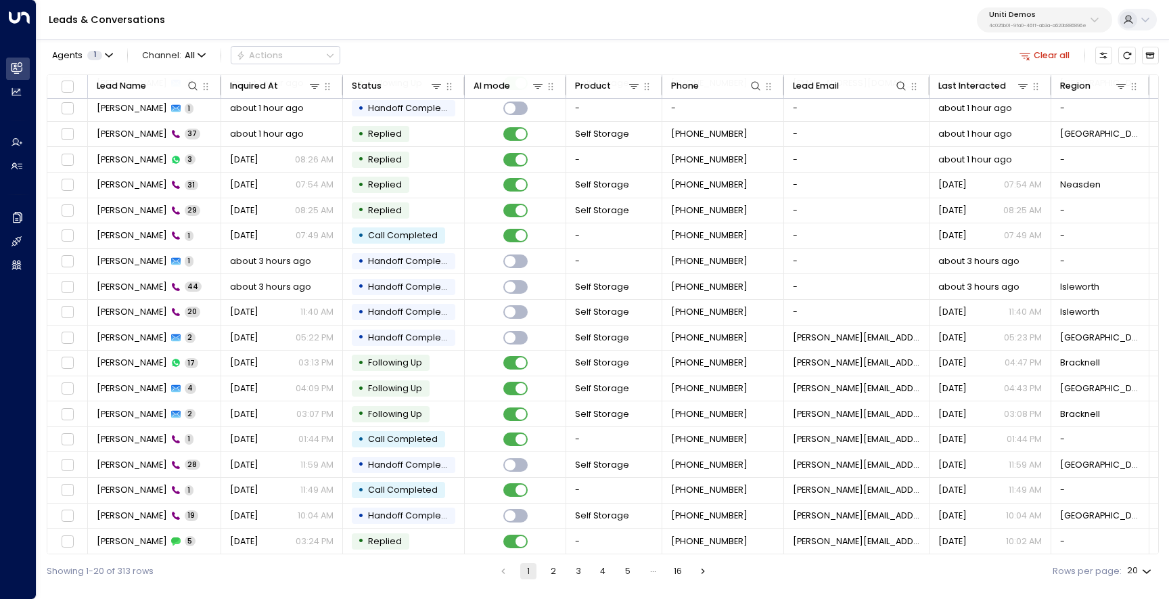
click at [555, 577] on button "2" at bounding box center [553, 571] width 16 height 16
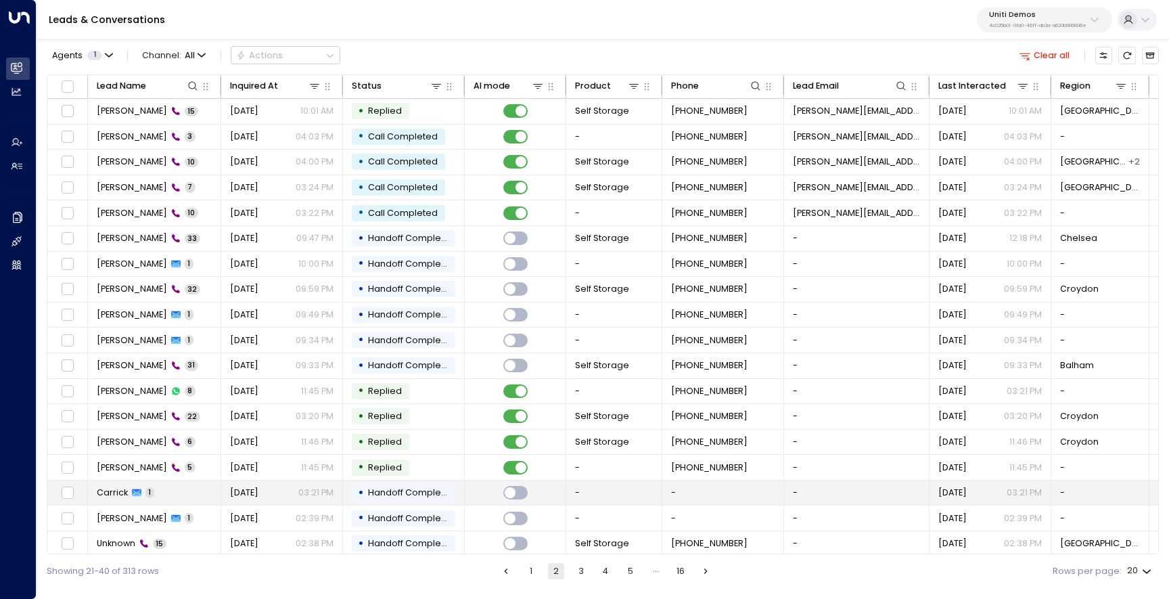
scroll to position [57, 0]
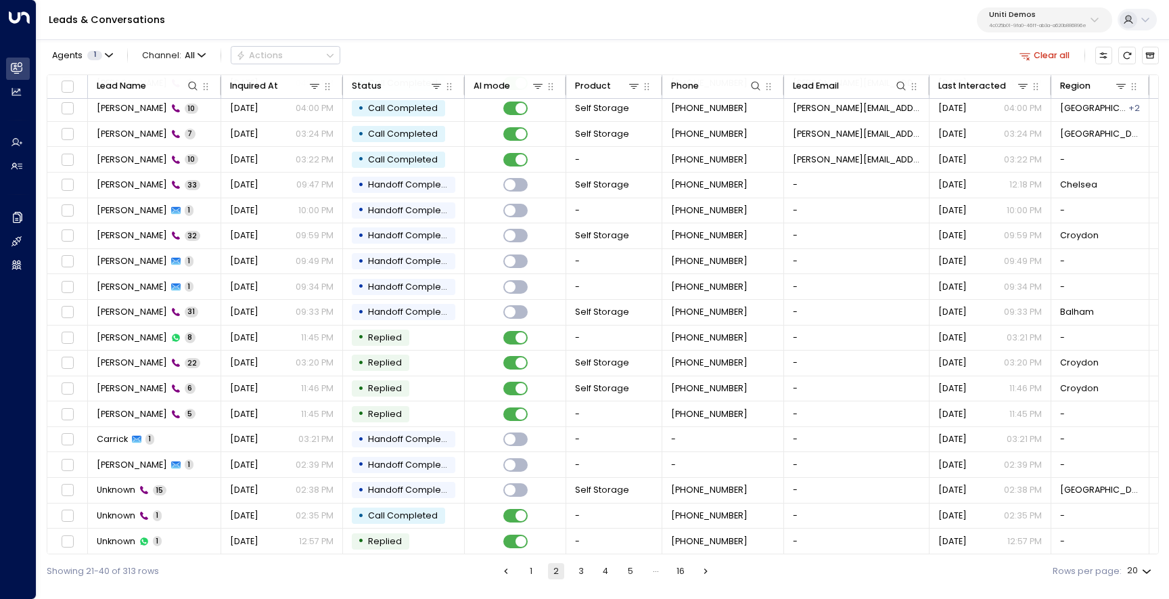
click at [578, 568] on button "3" at bounding box center [581, 571] width 16 height 16
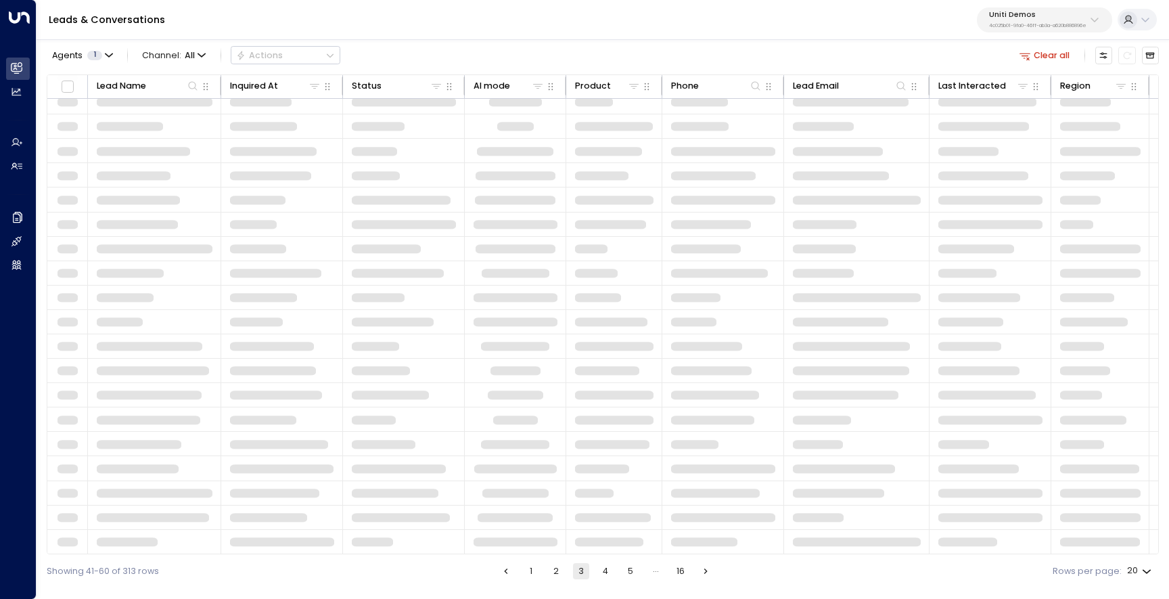
scroll to position [57, 0]
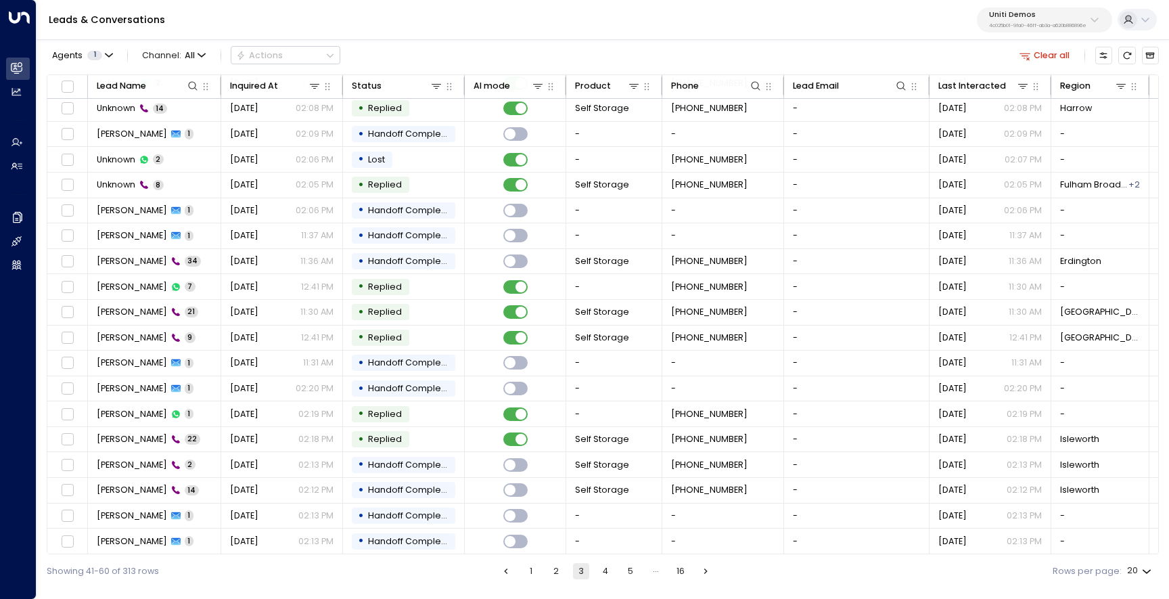
click at [532, 571] on button "1" at bounding box center [531, 571] width 16 height 16
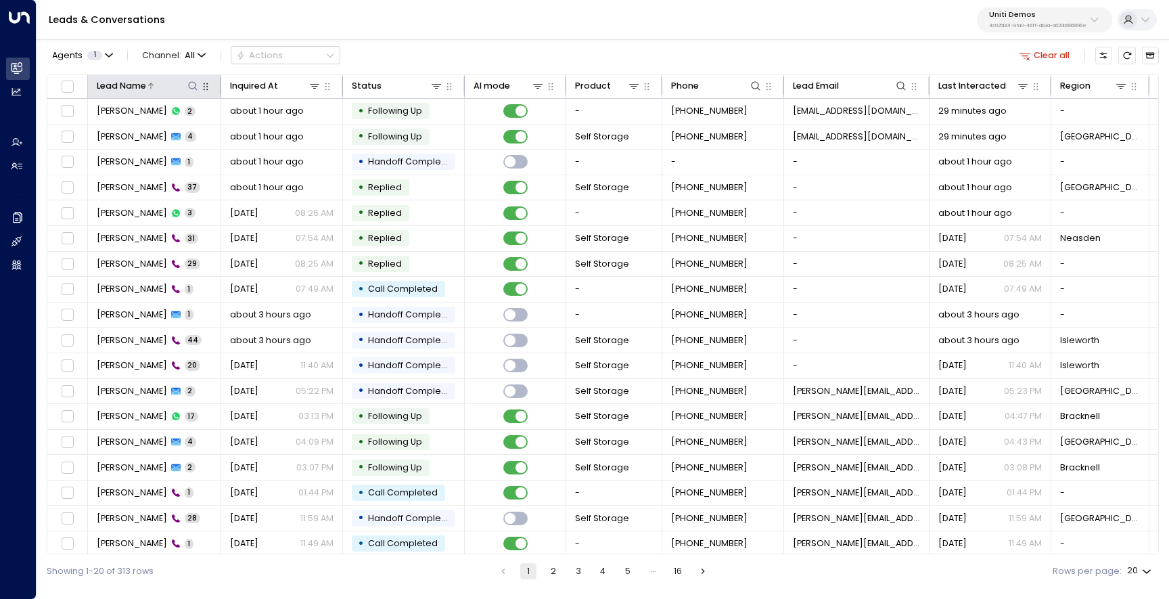
click at [191, 85] on icon at bounding box center [192, 86] width 11 height 11
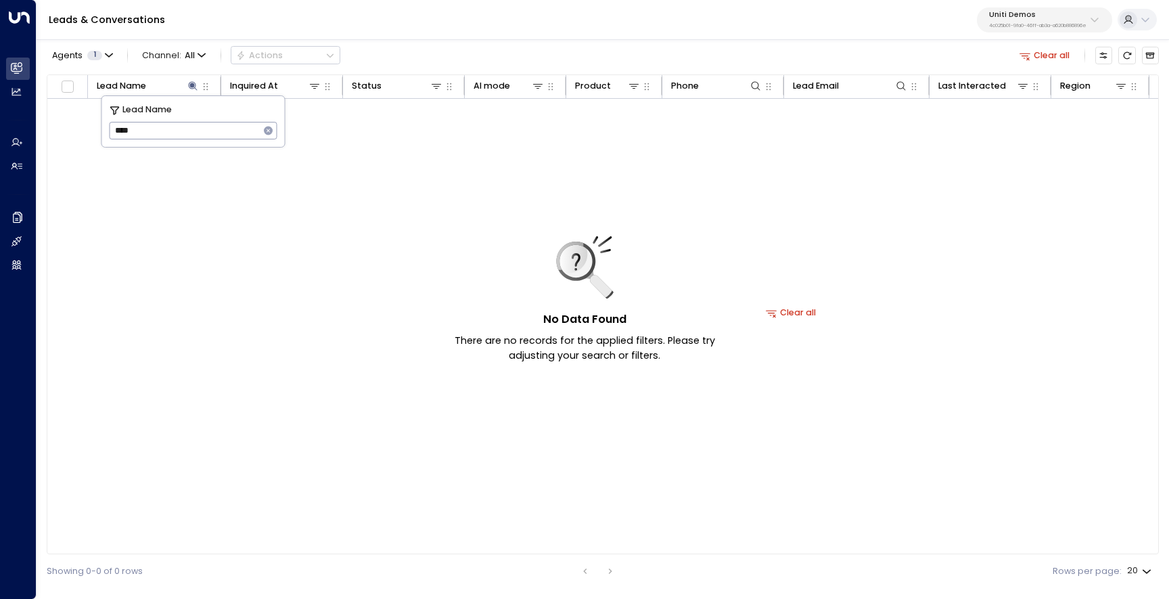
type input "***"
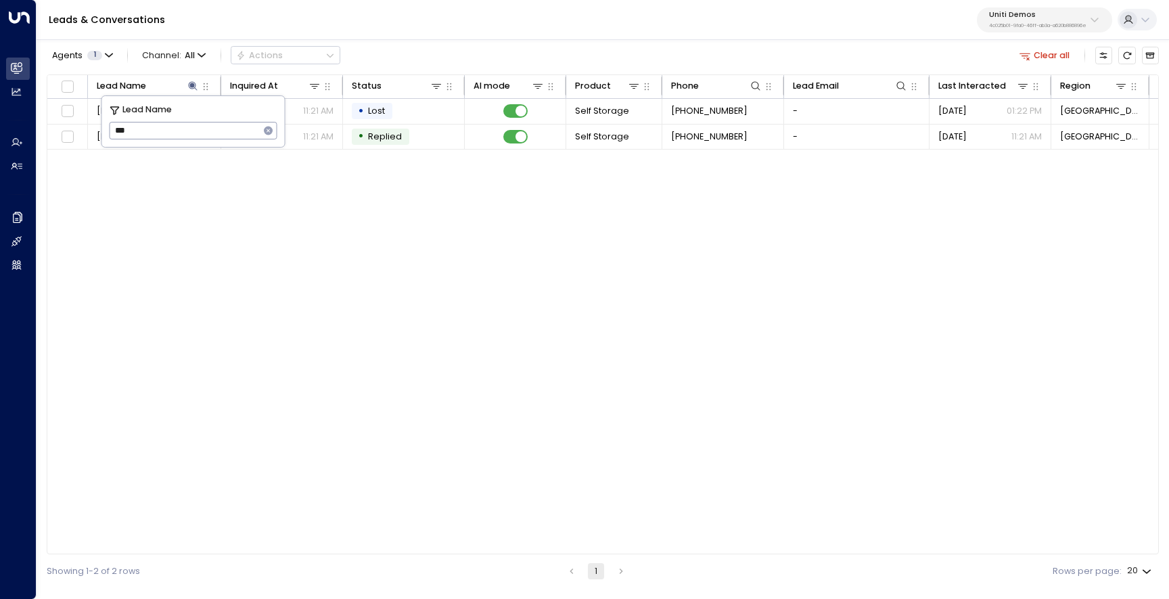
click at [453, 29] on div "Leads & Conversations Uniti Demos 4c025b01-9fa0-46ff-ab3a-a620b886896e" at bounding box center [603, 20] width 1133 height 40
click at [188, 86] on icon at bounding box center [192, 86] width 11 height 11
click at [194, 85] on icon at bounding box center [193, 85] width 9 height 9
click at [271, 133] on icon "button" at bounding box center [268, 131] width 9 height 9
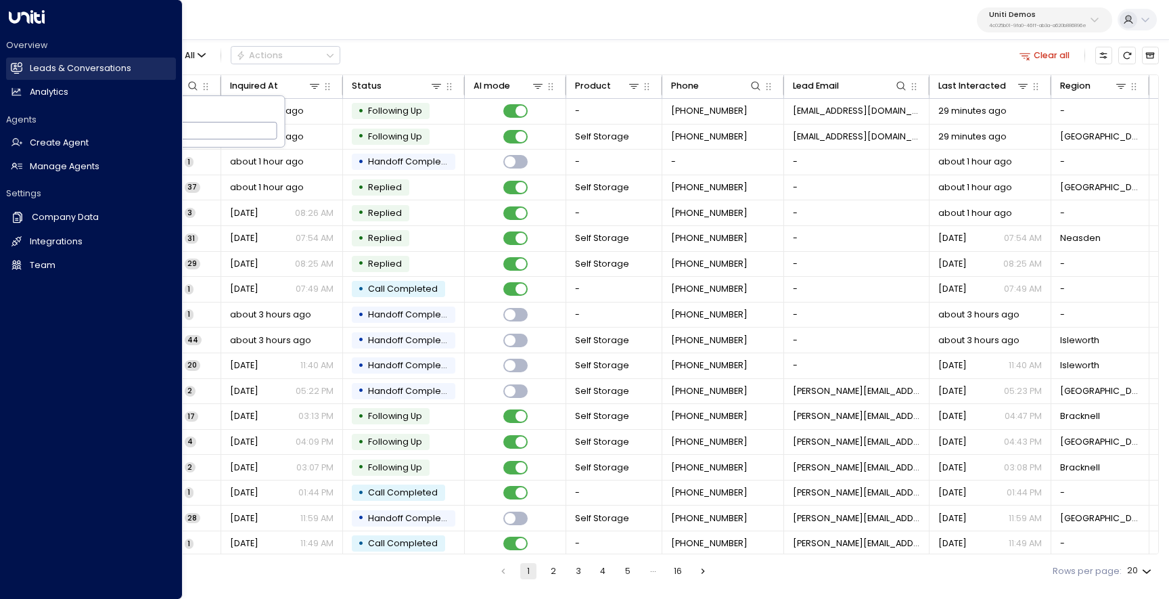
click at [37, 62] on h2 "Leads & Conversations" at bounding box center [80, 68] width 101 height 13
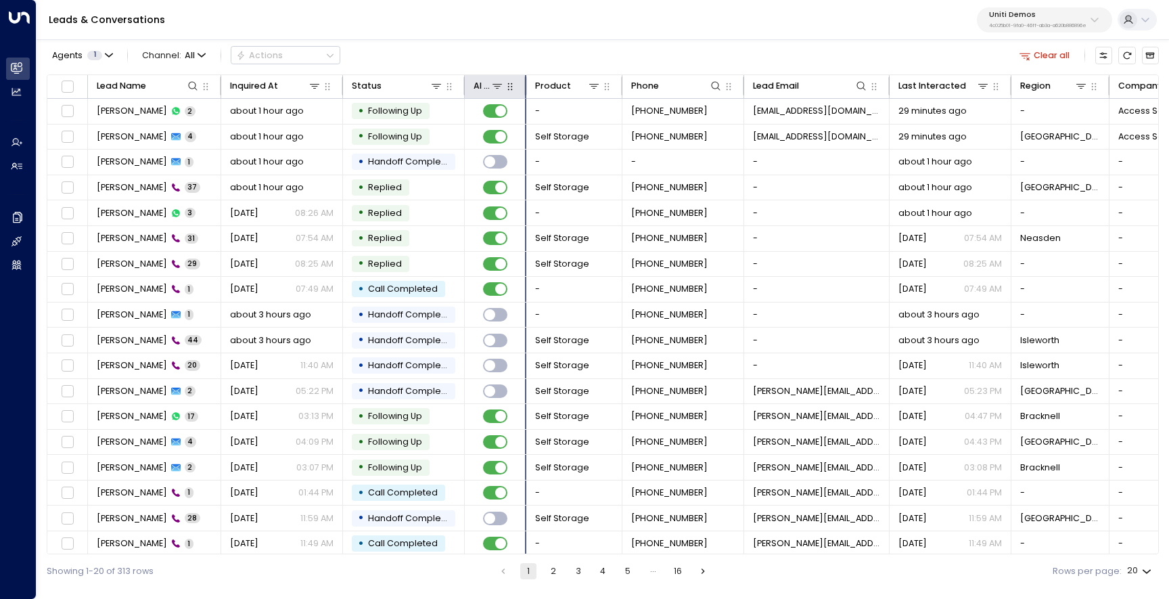
drag, startPoint x: 564, startPoint y: 78, endPoint x: 524, endPoint y: 76, distance: 40.0
click at [524, 76] on div at bounding box center [523, 85] width 8 height 19
click at [559, 25] on div "Leads & Conversations Uniti Demos 4c025b01-9fa0-46ff-ab3a-a620b886896e" at bounding box center [603, 20] width 1133 height 40
click at [1003, 32] on div "Leads & Conversations Uniti Demos 4c025b01-9fa0-46ff-ab3a-a620b886896e" at bounding box center [603, 20] width 1133 height 40
click at [1009, 18] on p "Uniti Demos" at bounding box center [1037, 15] width 97 height 8
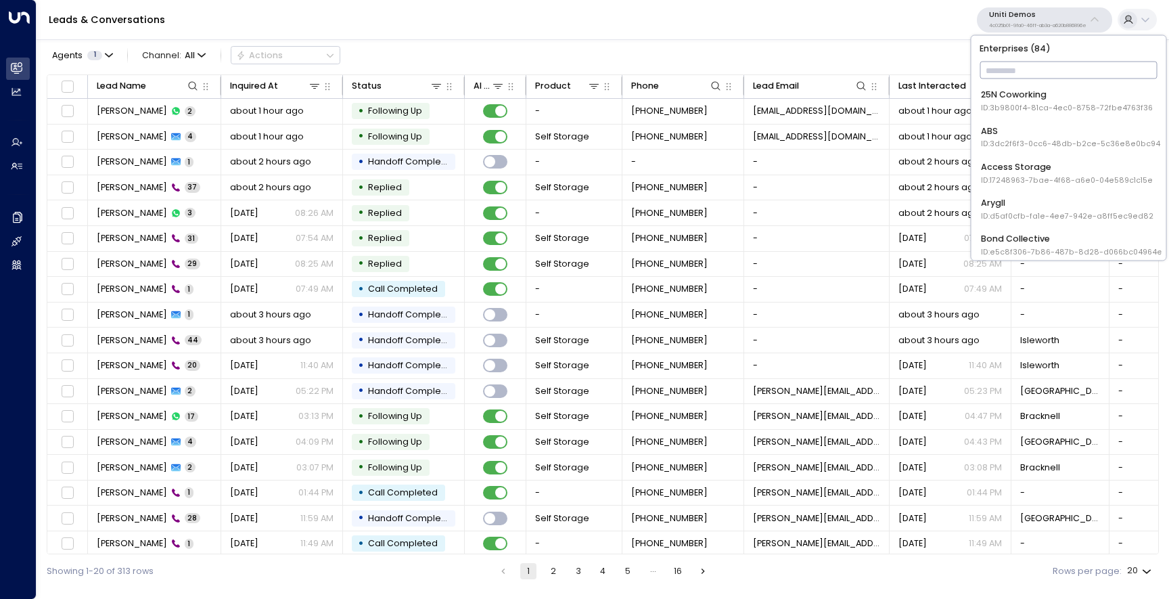
click at [993, 64] on input "text" at bounding box center [1069, 71] width 178 height 24
type input "***"
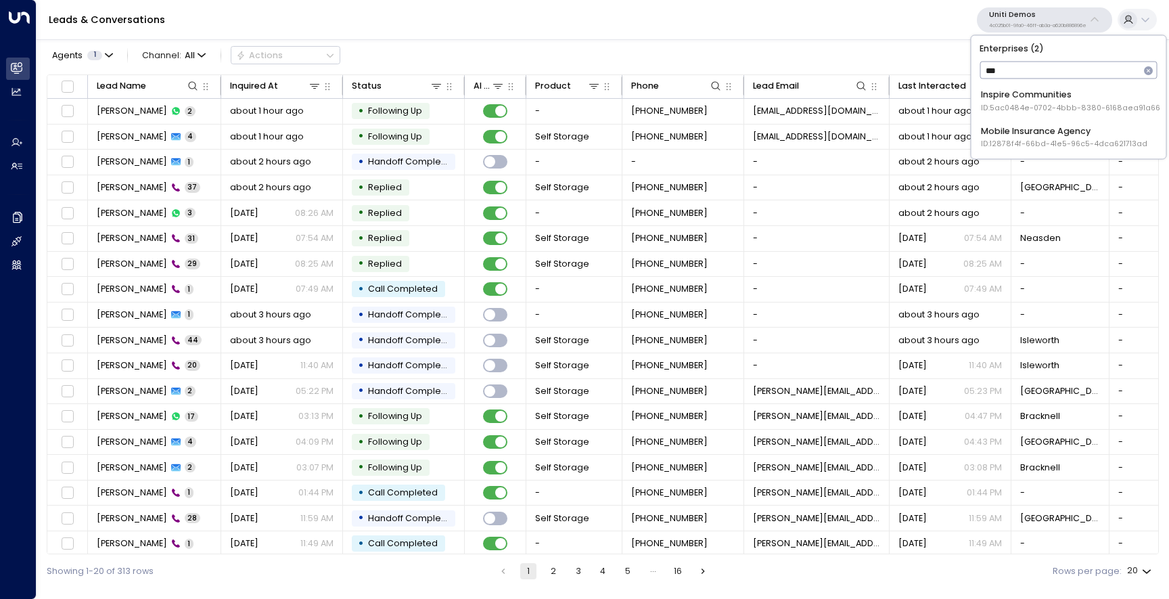
click at [1010, 89] on div "Inspire Communities ID: 5ac0484e-0702-4bbb-8380-6168aea91a66" at bounding box center [1070, 101] width 179 height 25
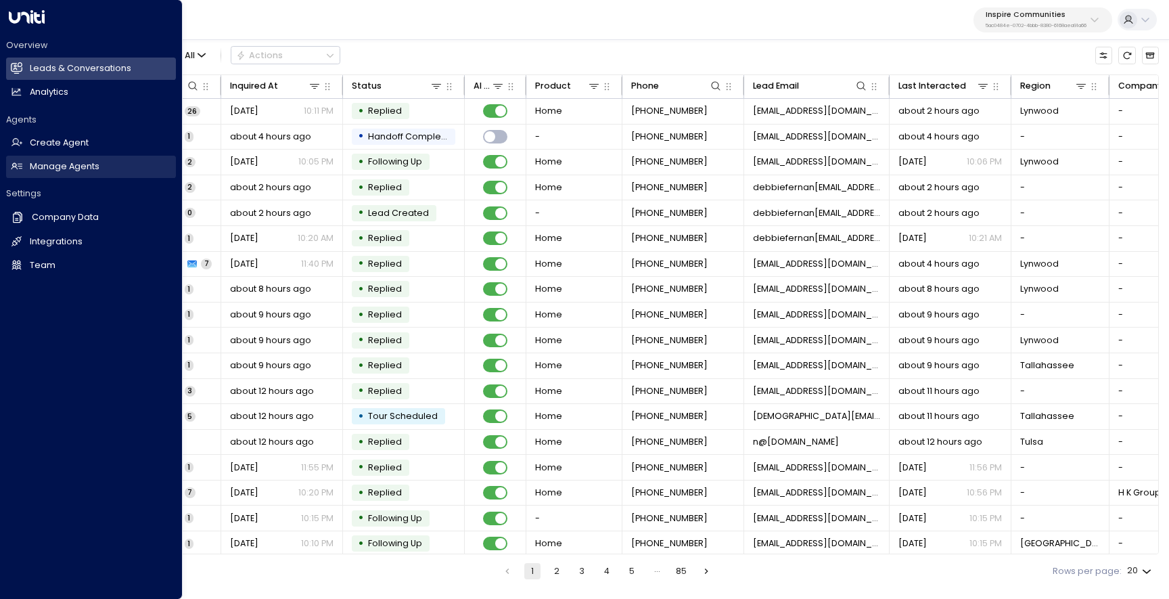
click at [61, 173] on link "Manage Agents Manage Agents" at bounding box center [91, 167] width 170 height 22
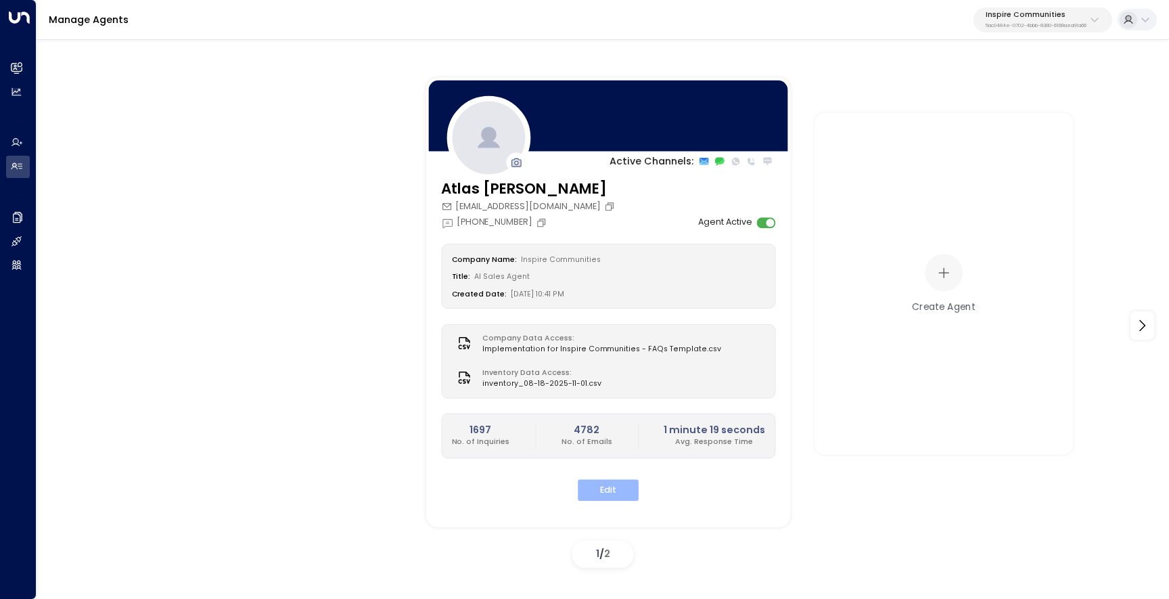
click at [589, 492] on button "Edit" at bounding box center [608, 490] width 61 height 21
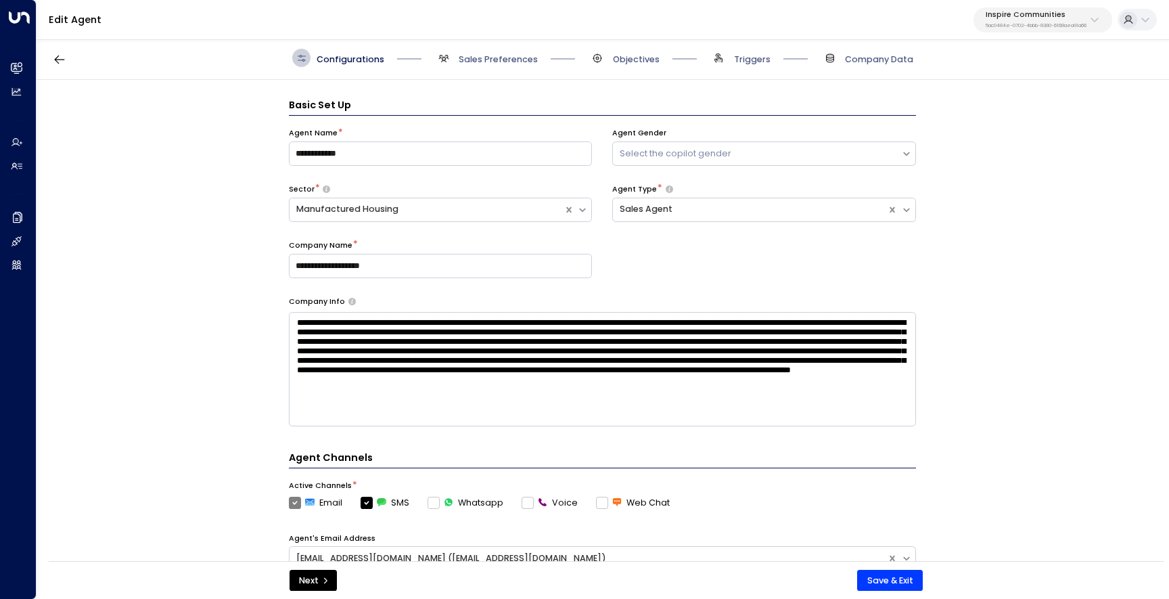
scroll to position [18, 0]
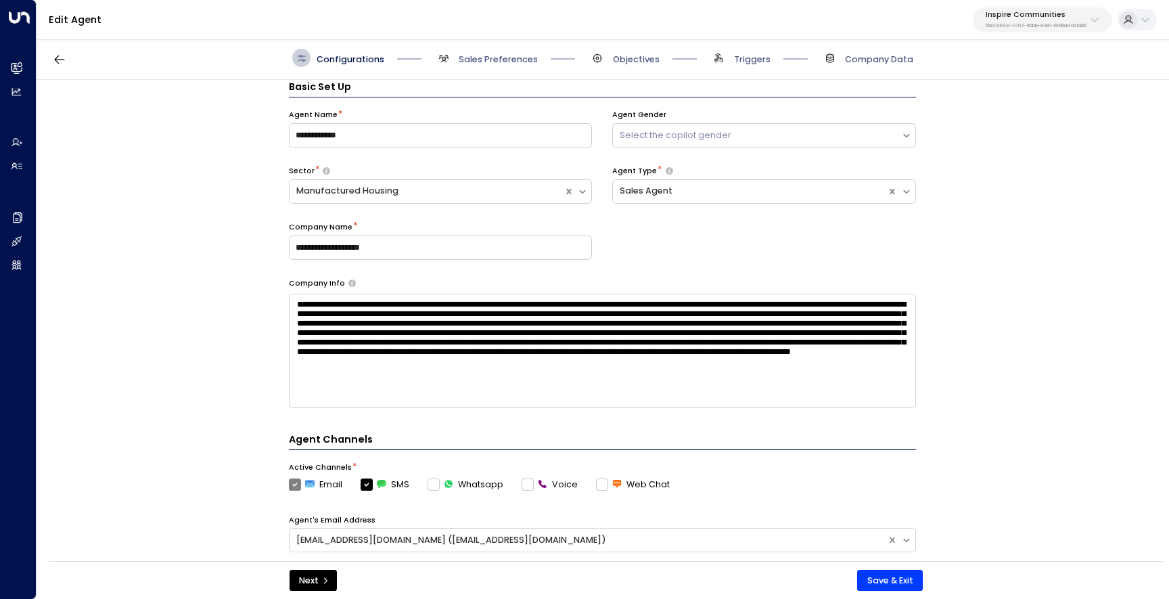
click at [482, 66] on span "Sales Preferences" at bounding box center [486, 58] width 104 height 18
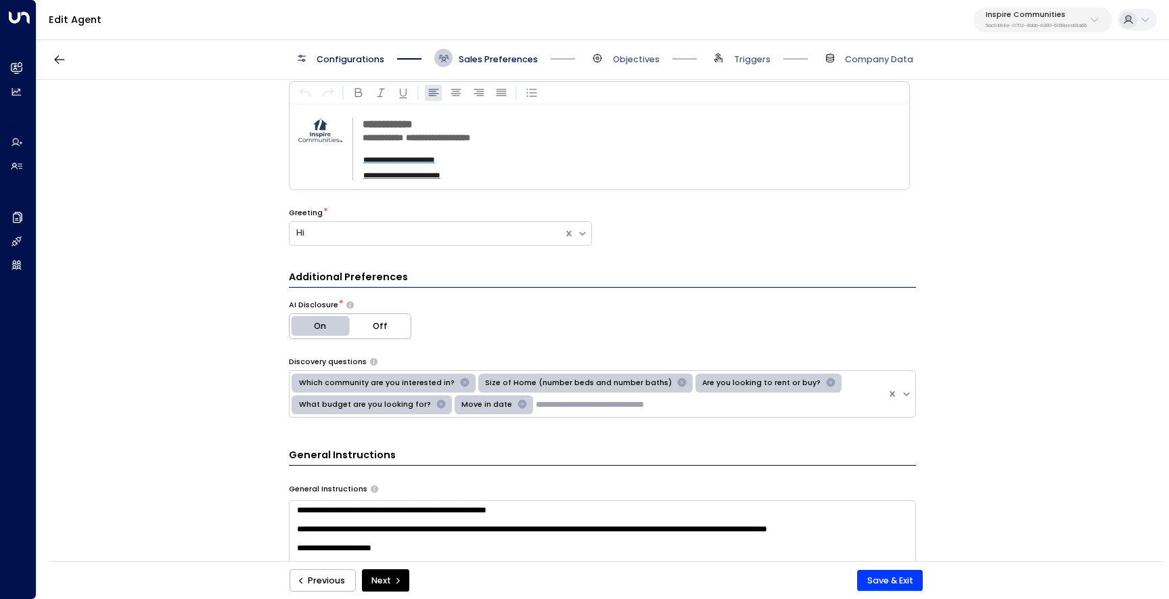
scroll to position [223, 0]
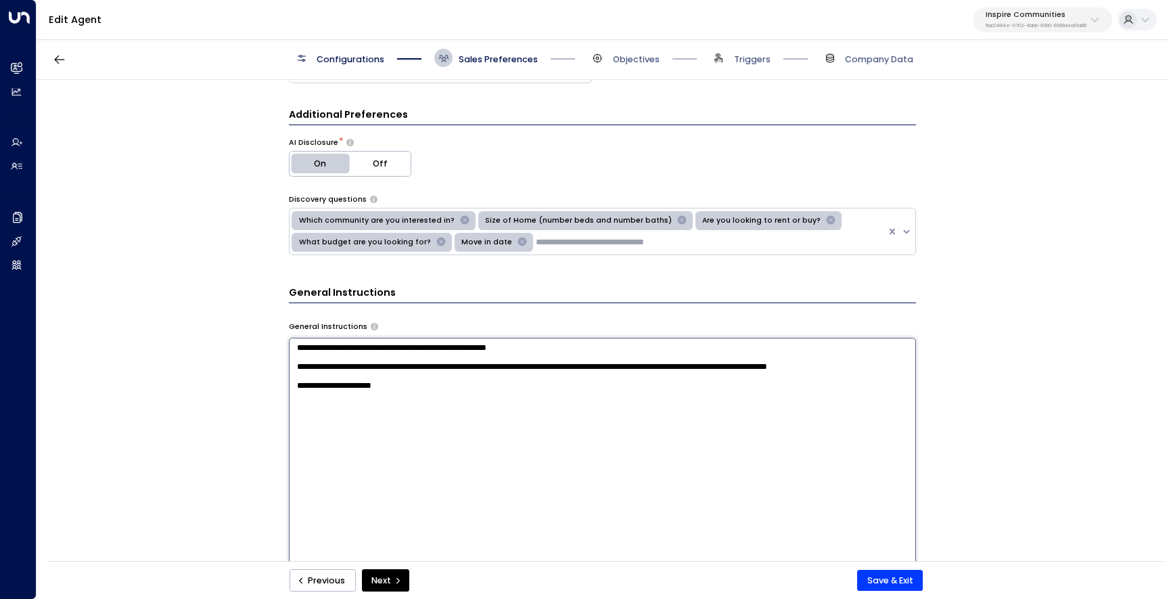
click at [442, 403] on textarea "**********" at bounding box center [602, 498] width 627 height 320
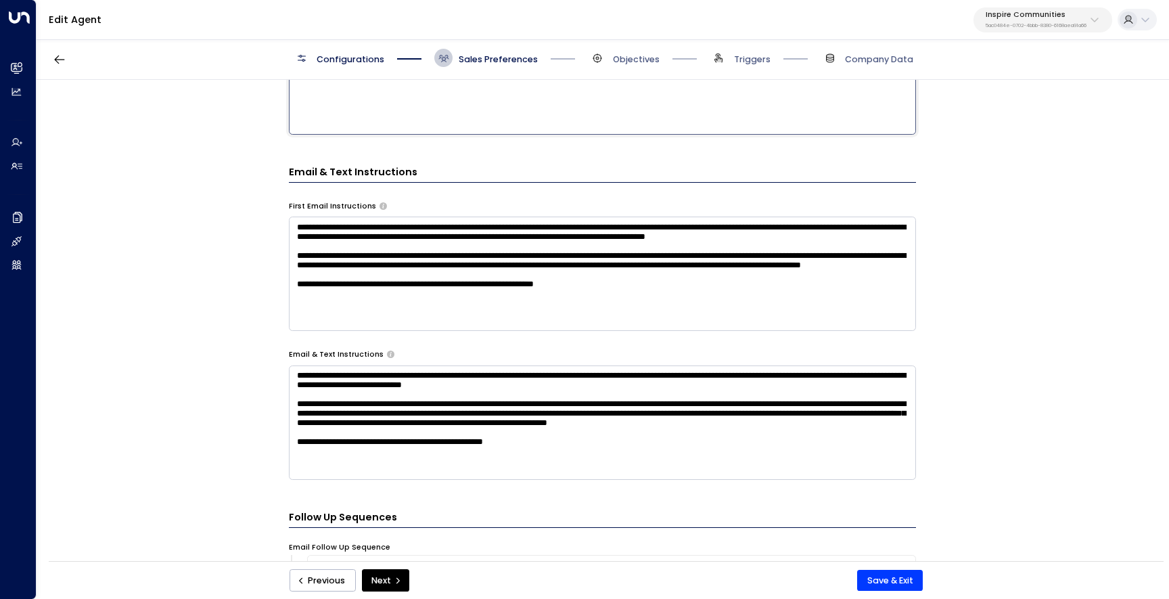
scroll to position [0, 0]
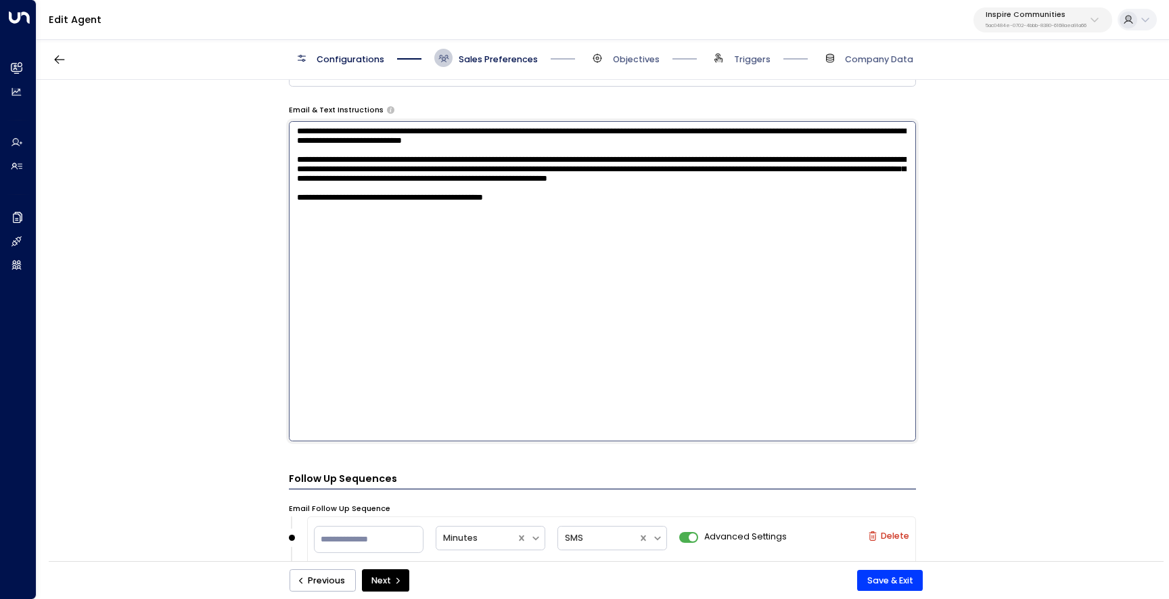
click at [296, 466] on form "**********" at bounding box center [602, 577] width 627 height 2449
click at [299, 234] on textarea "**********" at bounding box center [602, 281] width 627 height 320
type textarea "**********"
click at [270, 319] on div "**********" at bounding box center [602, 324] width 1131 height 489
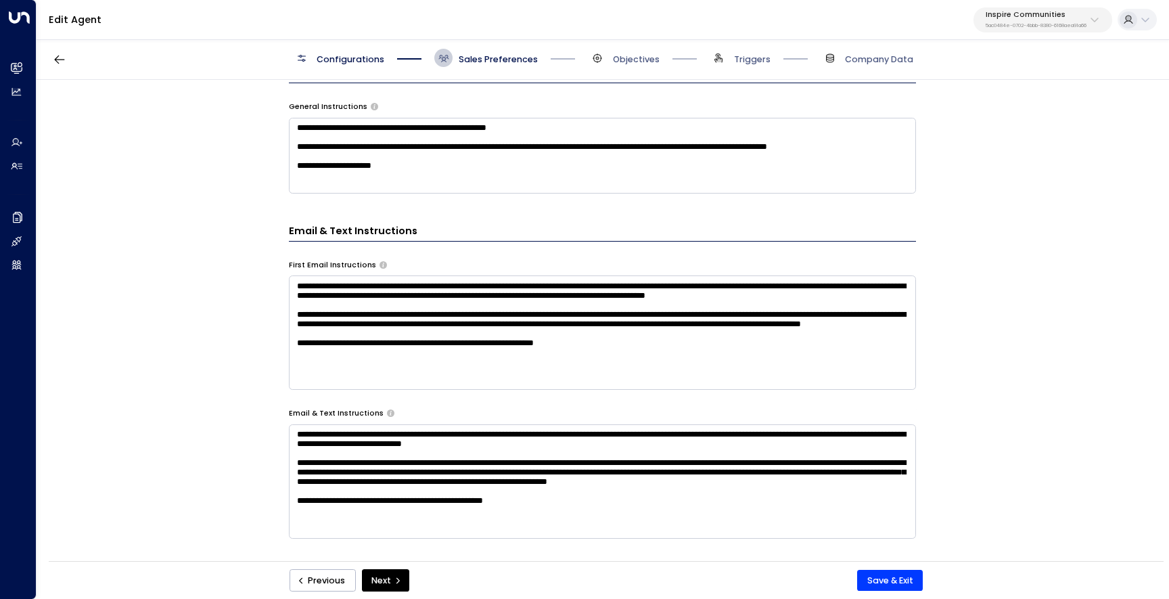
scroll to position [399, 0]
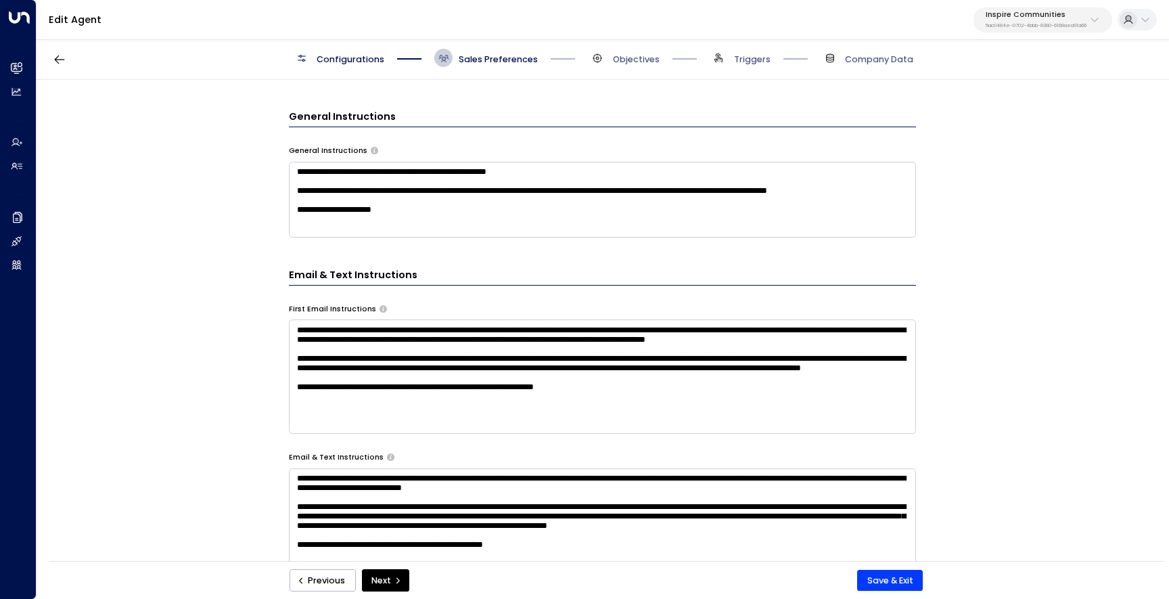
click at [424, 225] on textarea "**********" at bounding box center [602, 200] width 627 height 76
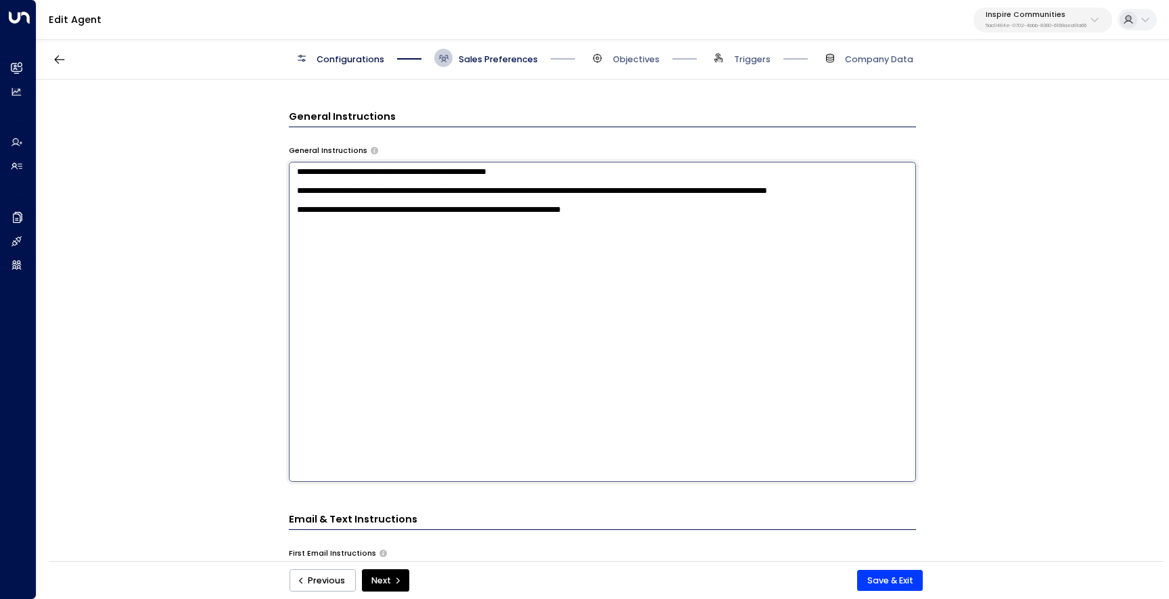
click at [395, 225] on textarea "**********" at bounding box center [602, 322] width 627 height 320
type textarea "**********"
click at [862, 570] on button "Save & Exit" at bounding box center [890, 581] width 66 height 22
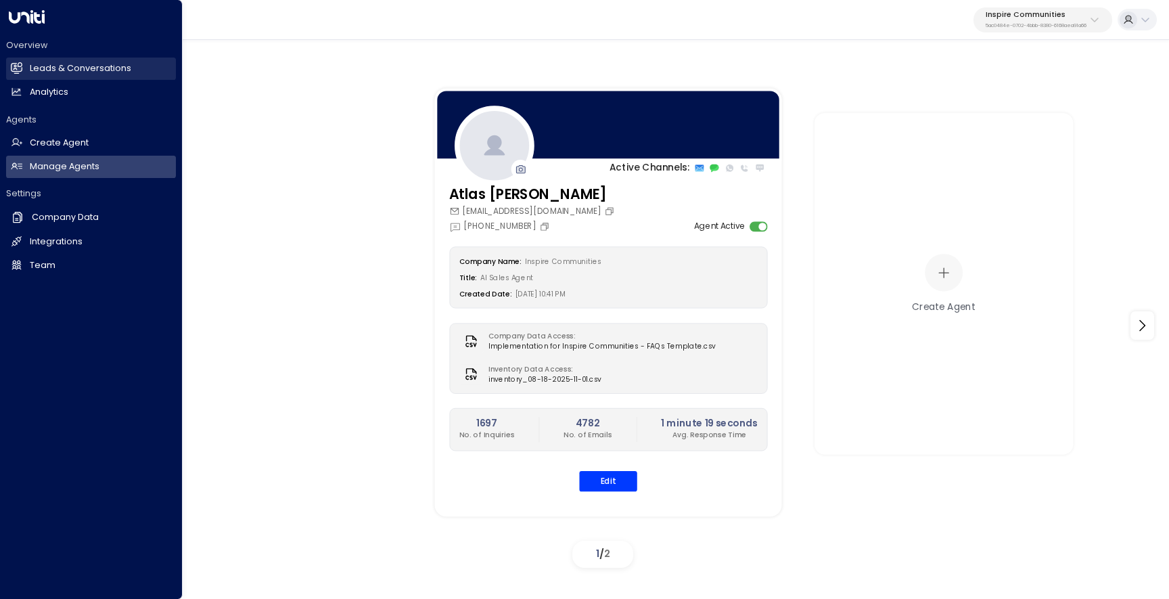
click at [36, 63] on h2 "Leads & Conversations" at bounding box center [80, 68] width 101 height 13
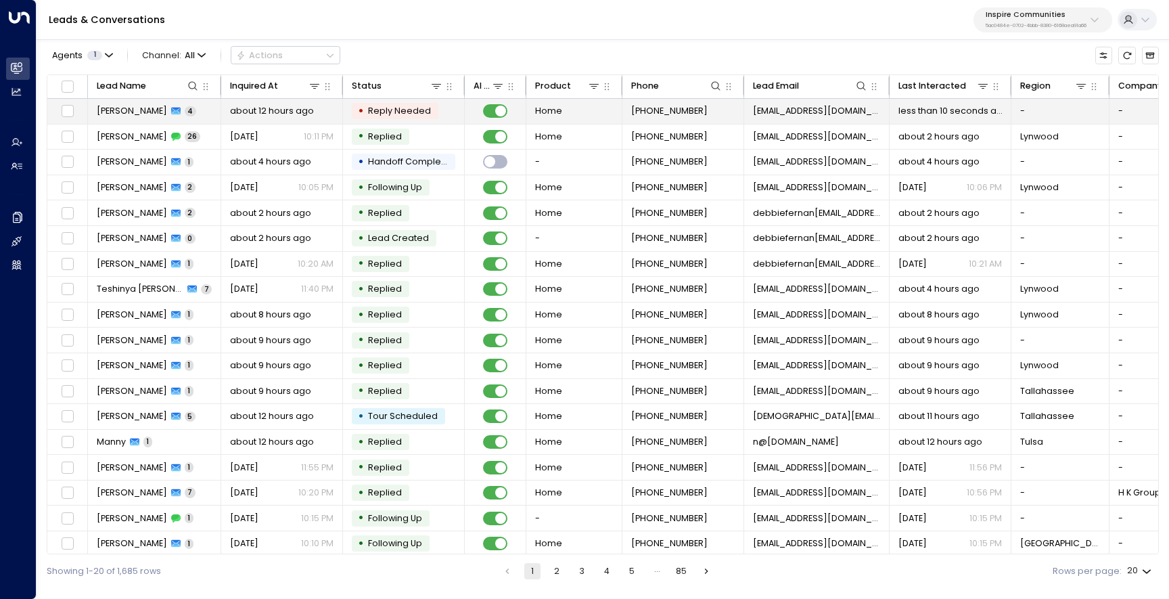
click at [128, 114] on span "[PERSON_NAME]" at bounding box center [132, 111] width 70 height 12
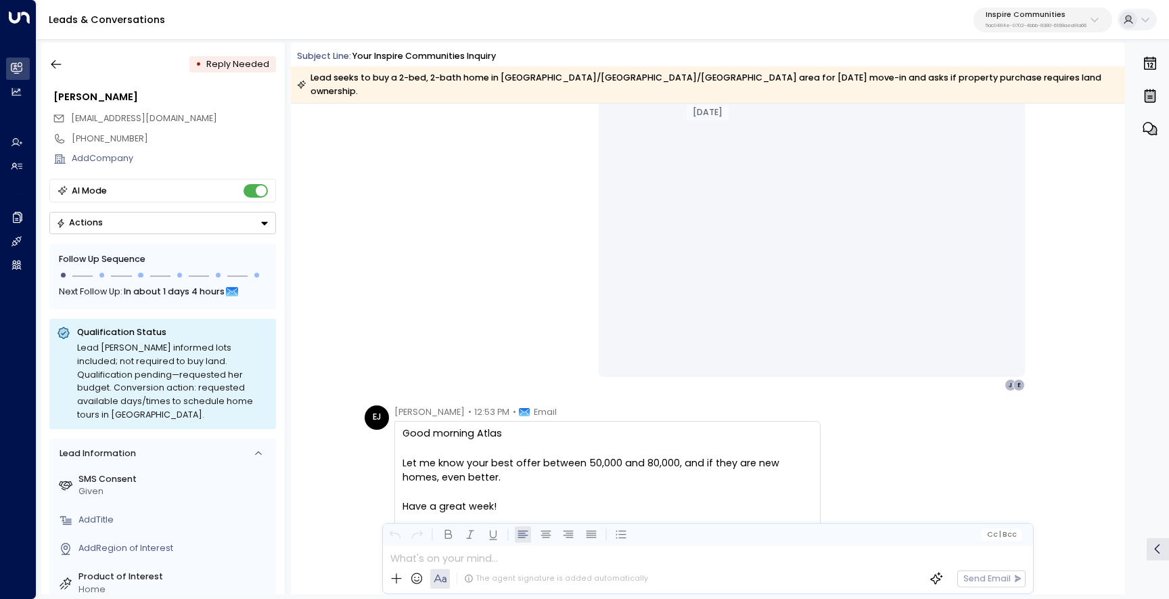
scroll to position [1924, 0]
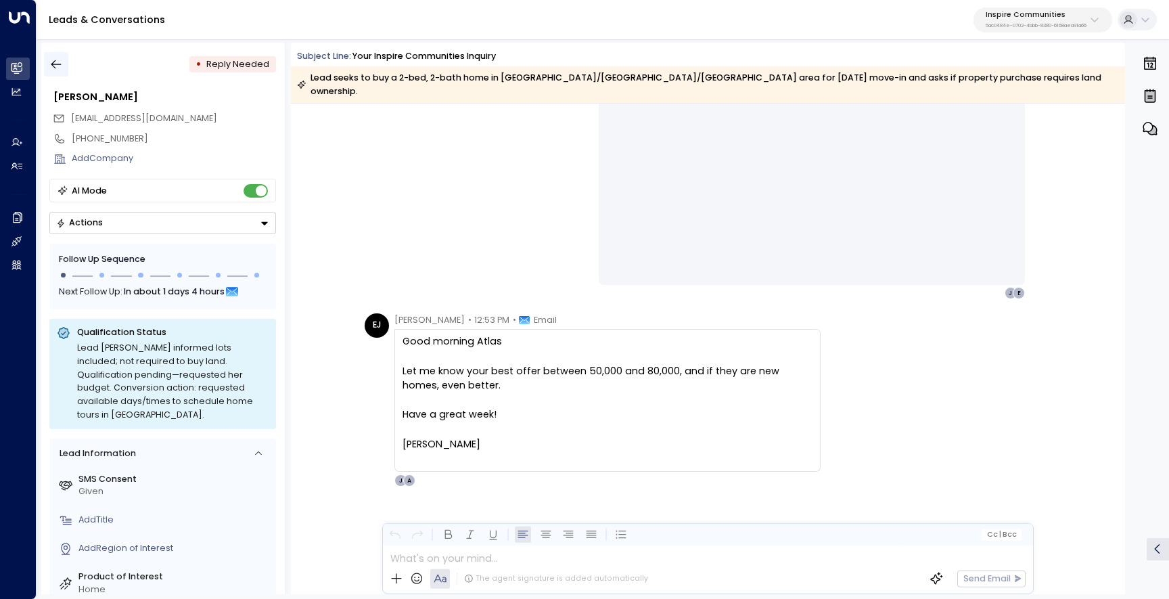
click at [61, 64] on icon "button" at bounding box center [56, 65] width 14 height 14
